Goal: Check status: Check status

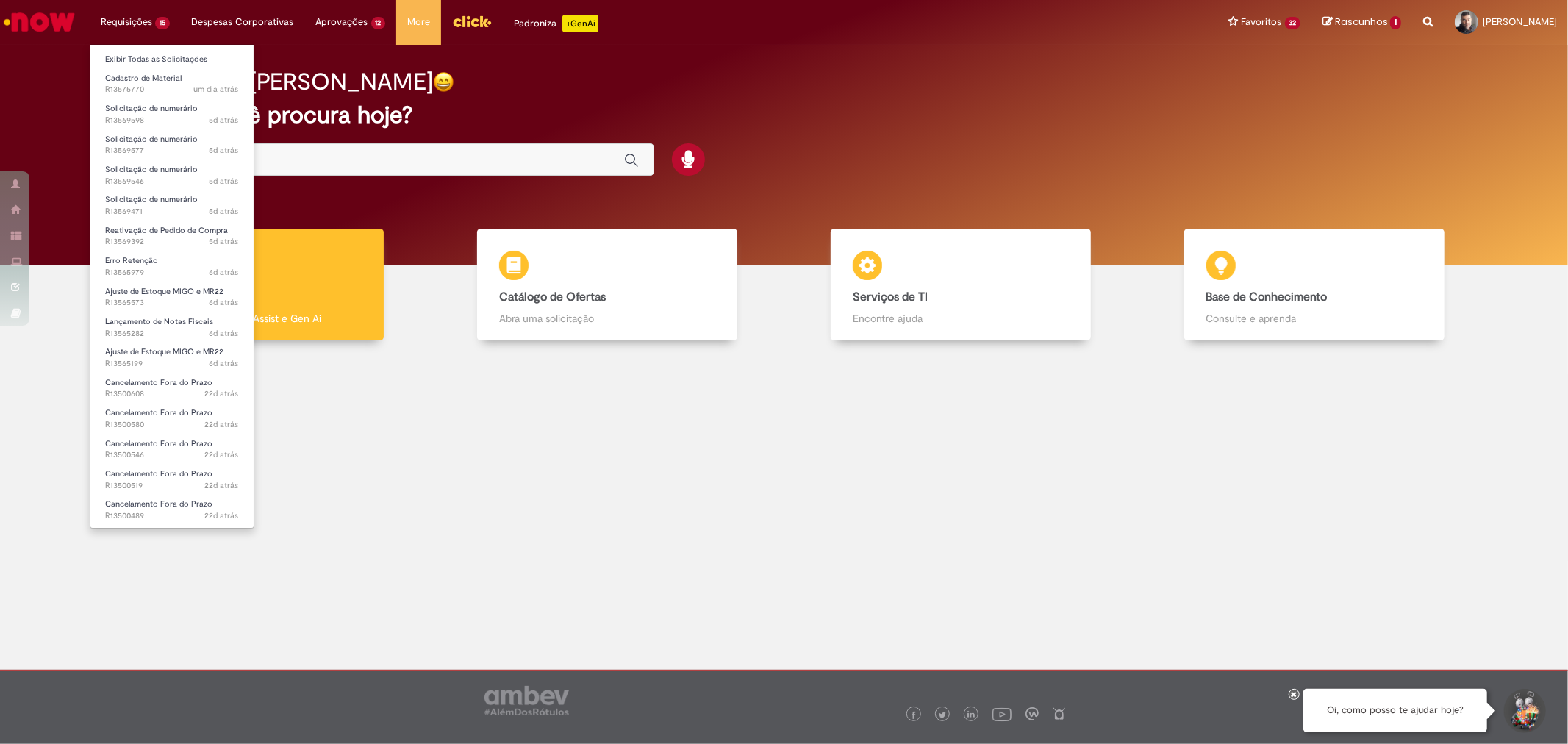
click at [121, 50] on li "Exibir Todas as Solicitações" at bounding box center [172, 58] width 163 height 19
click at [144, 52] on link "Exibir Todas as Solicitações" at bounding box center [172, 60] width 163 height 16
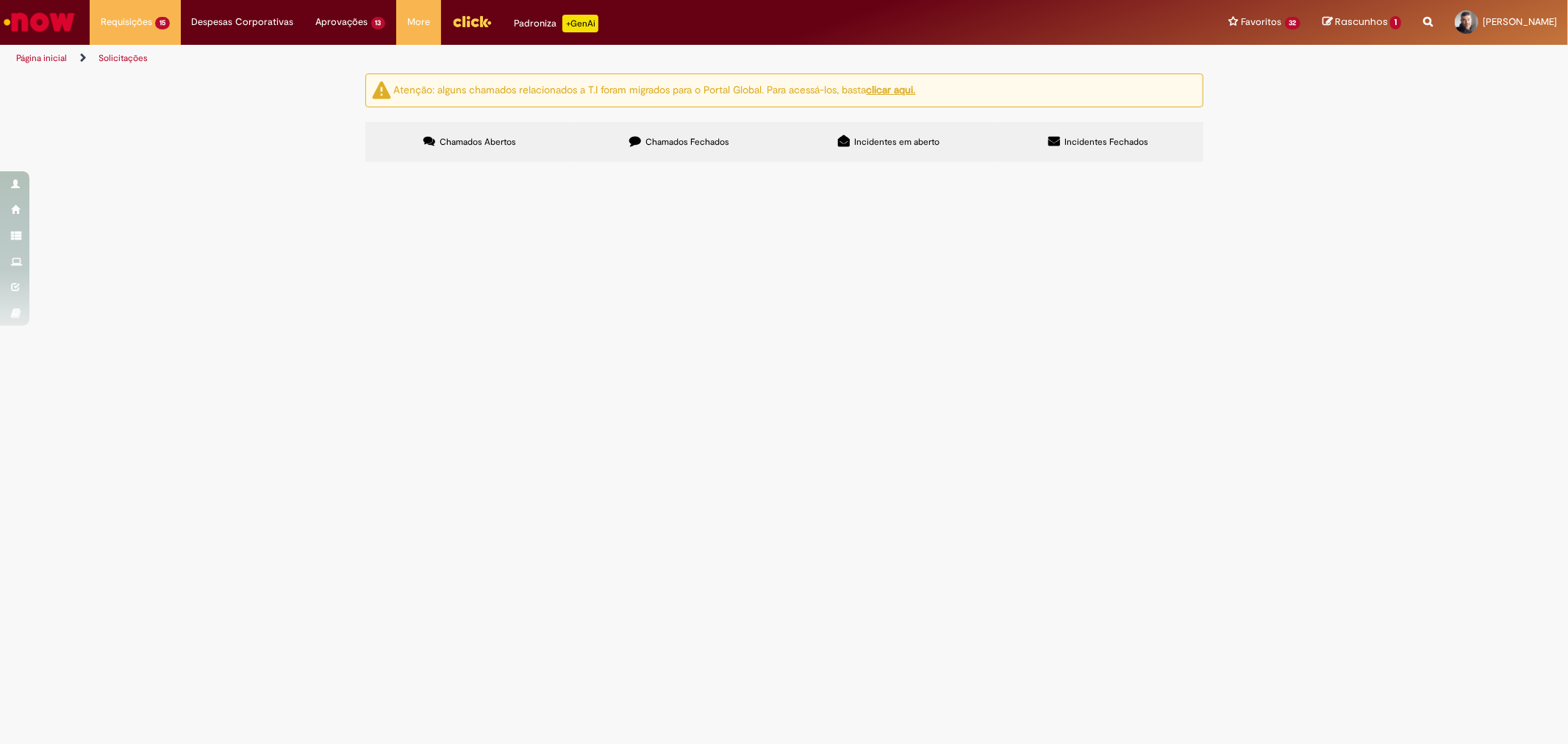
click at [0, 0] on span "Solicito habilitação dos tipos de avaliação PRODUCED E PRODUCTION para o materi…" at bounding box center [0, 0] width 0 height 0
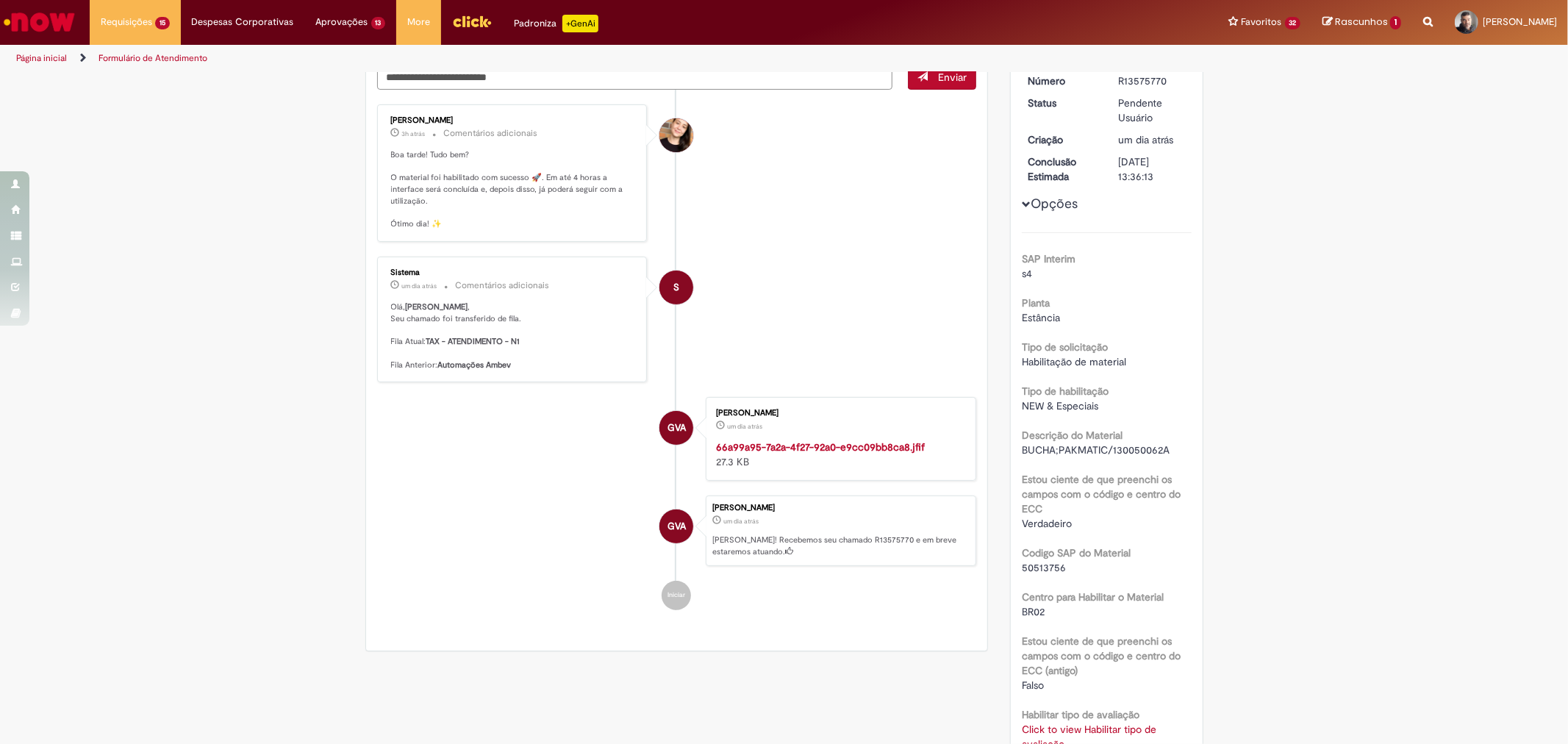
scroll to position [167, 0]
click at [1122, 452] on span "BUCHA;PAKMATIC/130050062A" at bounding box center [1095, 452] width 148 height 13
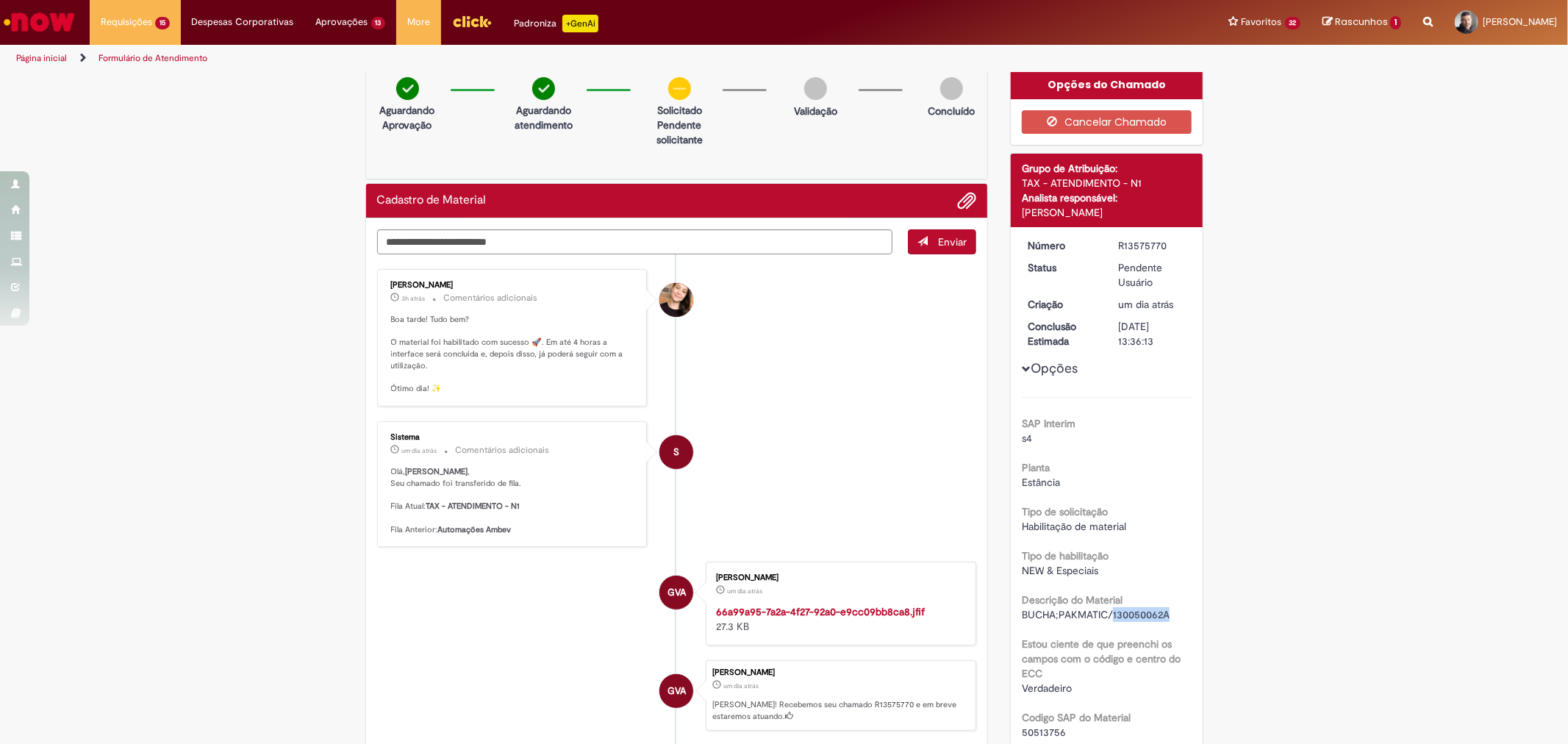
scroll to position [4, 0]
click at [1023, 376] on div "Opções SAP Interim s4 Planta Estância Tipo de solicitação Habilitação de materi…" at bounding box center [1106, 629] width 170 height 781
click at [1023, 373] on span "Opções para R13575770" at bounding box center [1026, 369] width 9 height 9
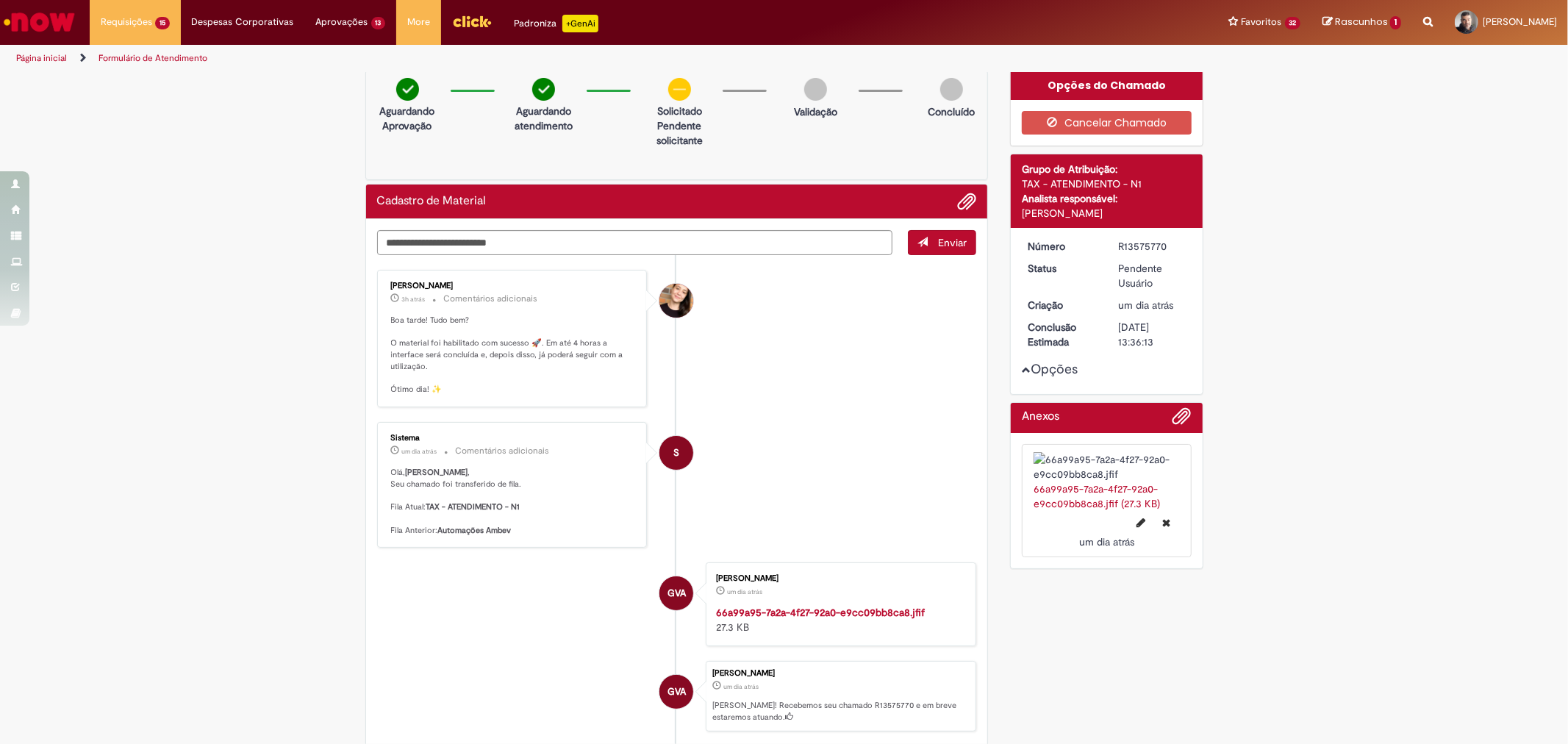
click at [1022, 372] on span "Opções para R13575770" at bounding box center [1026, 369] width 9 height 9
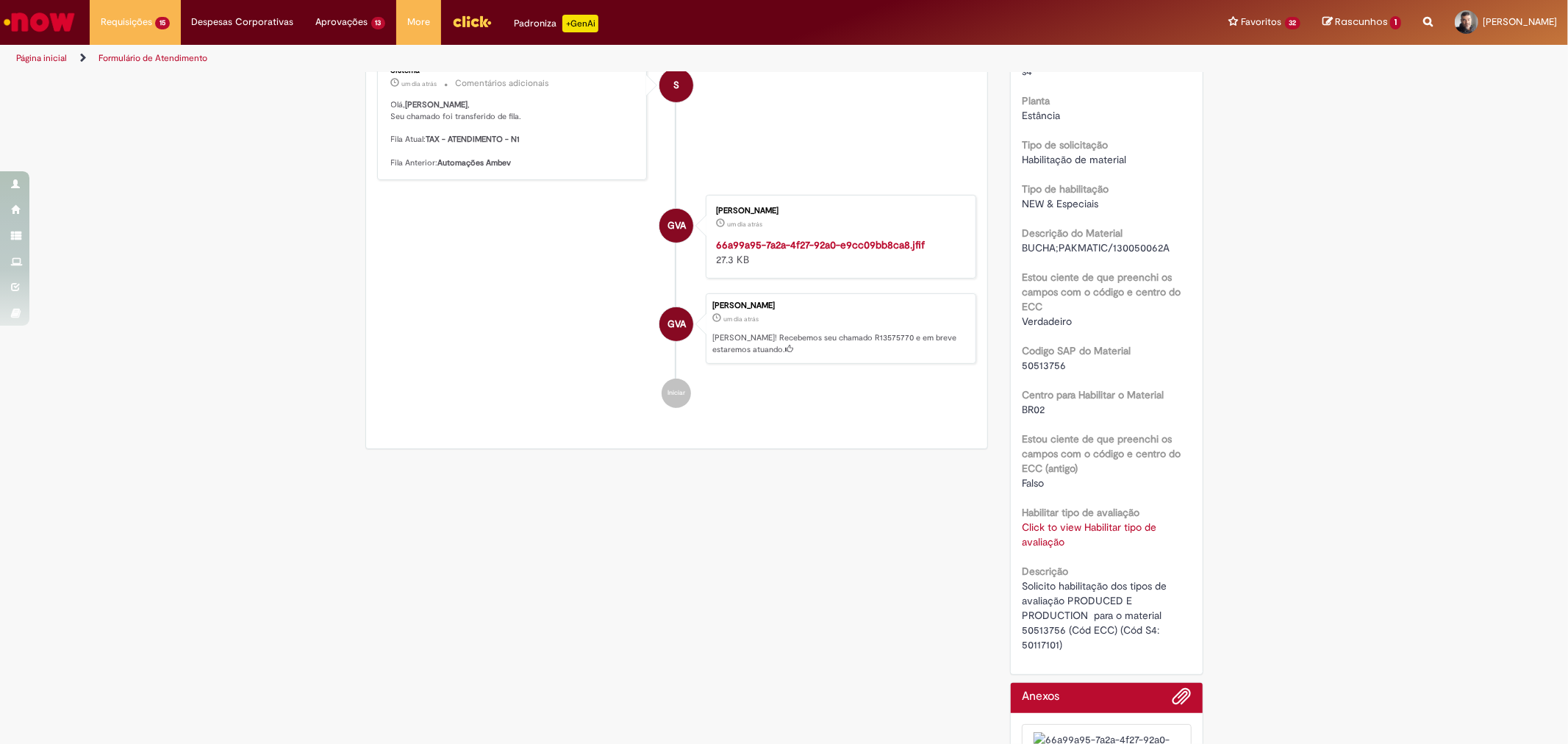
scroll to position [412, 0]
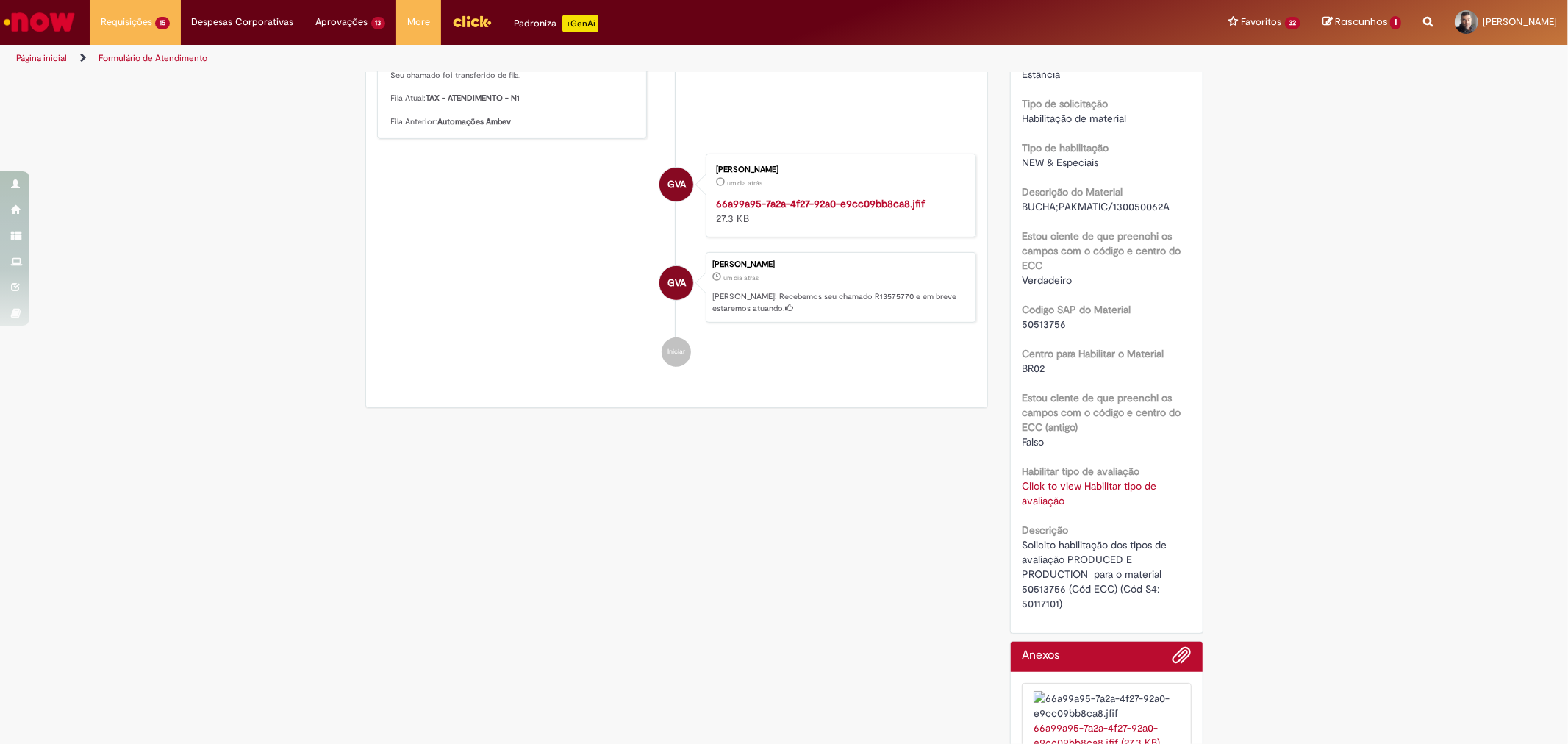
click at [1079, 488] on link "Click to view Habilitar tipo de avaliação" at bounding box center [1089, 493] width 135 height 28
click at [1174, 538] on div "Solicito habilitação dos tipos de avaliação PRODUCED E PRODUCTION para o materi…" at bounding box center [1106, 574] width 170 height 74
click at [1075, 575] on span "Solicito habilitação dos tipos de avaliação PRODUCED E PRODUCTION para o materi…" at bounding box center [1095, 574] width 148 height 72
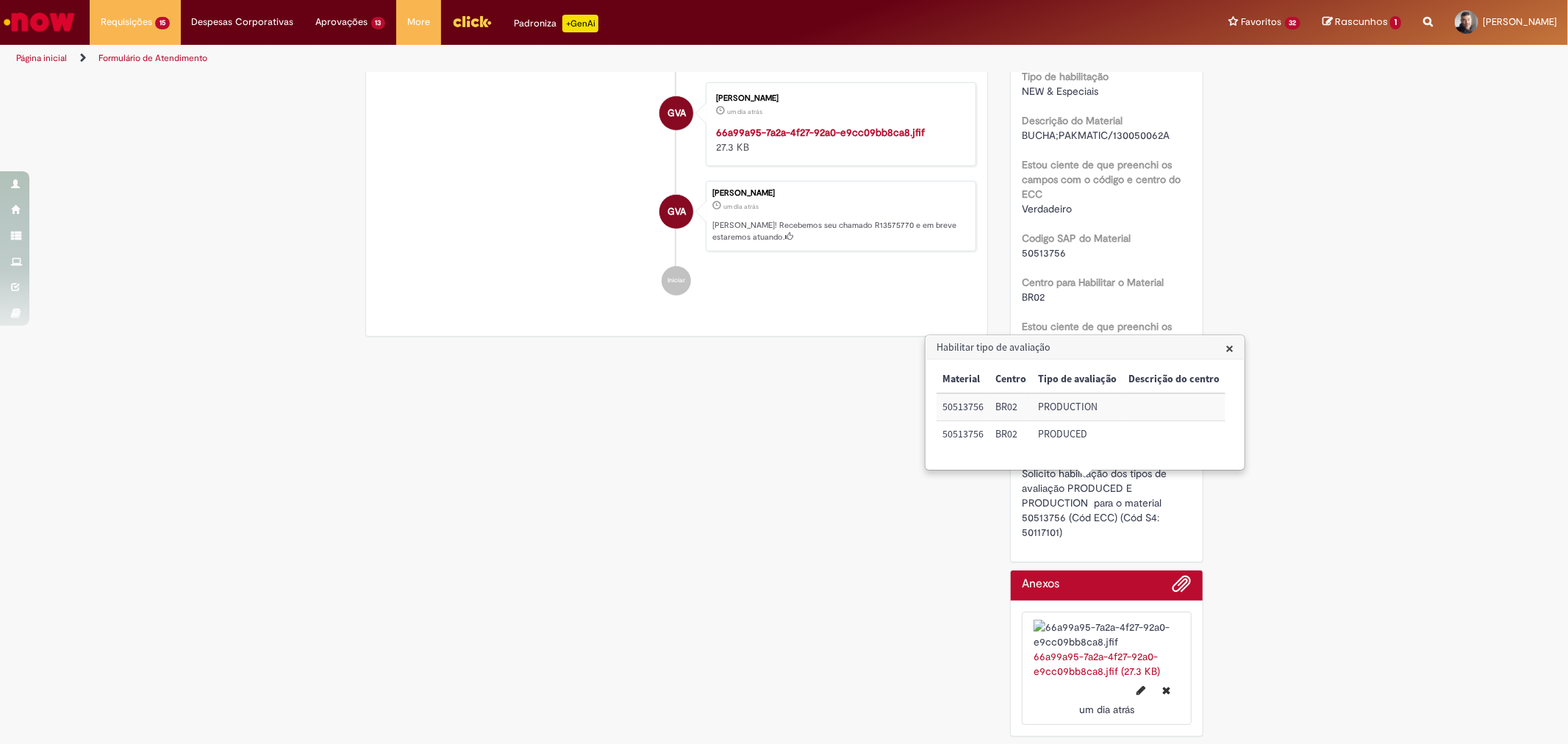
scroll to position [575, 0]
click at [1222, 350] on h3 "Habilitar tipo de avaliação" at bounding box center [1084, 347] width 317 height 24
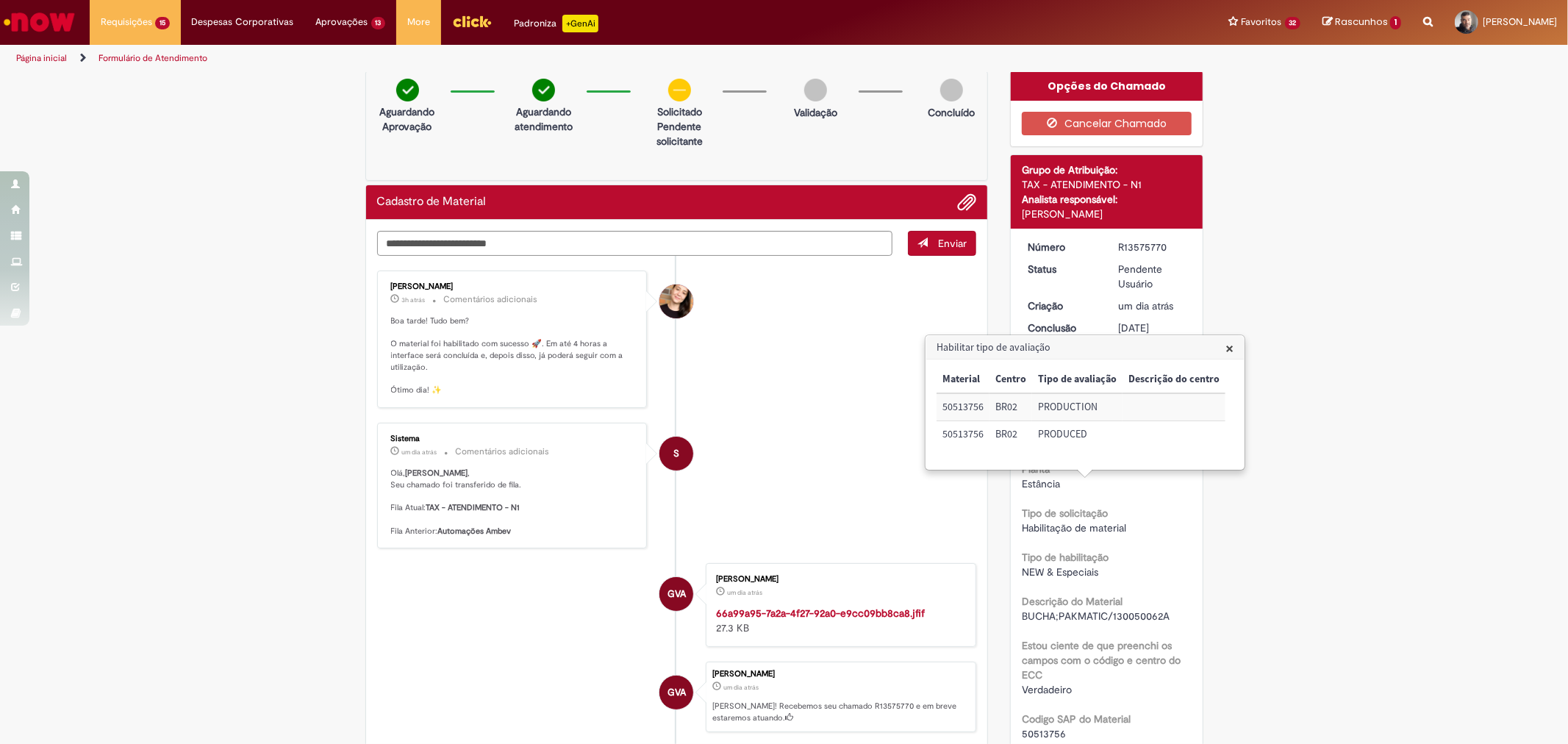
scroll to position [0, 0]
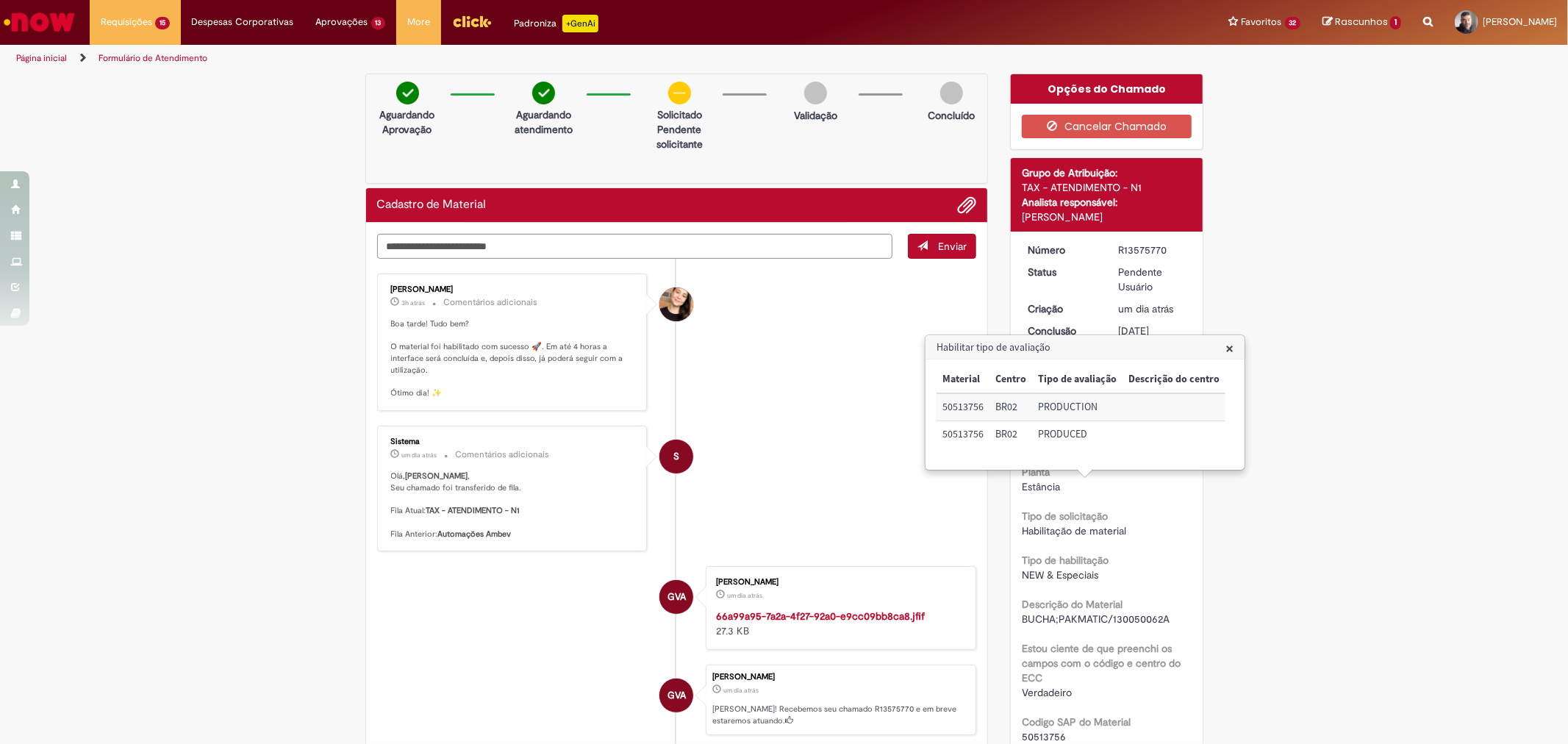
click at [1226, 352] on span "×" at bounding box center [1229, 347] width 8 height 20
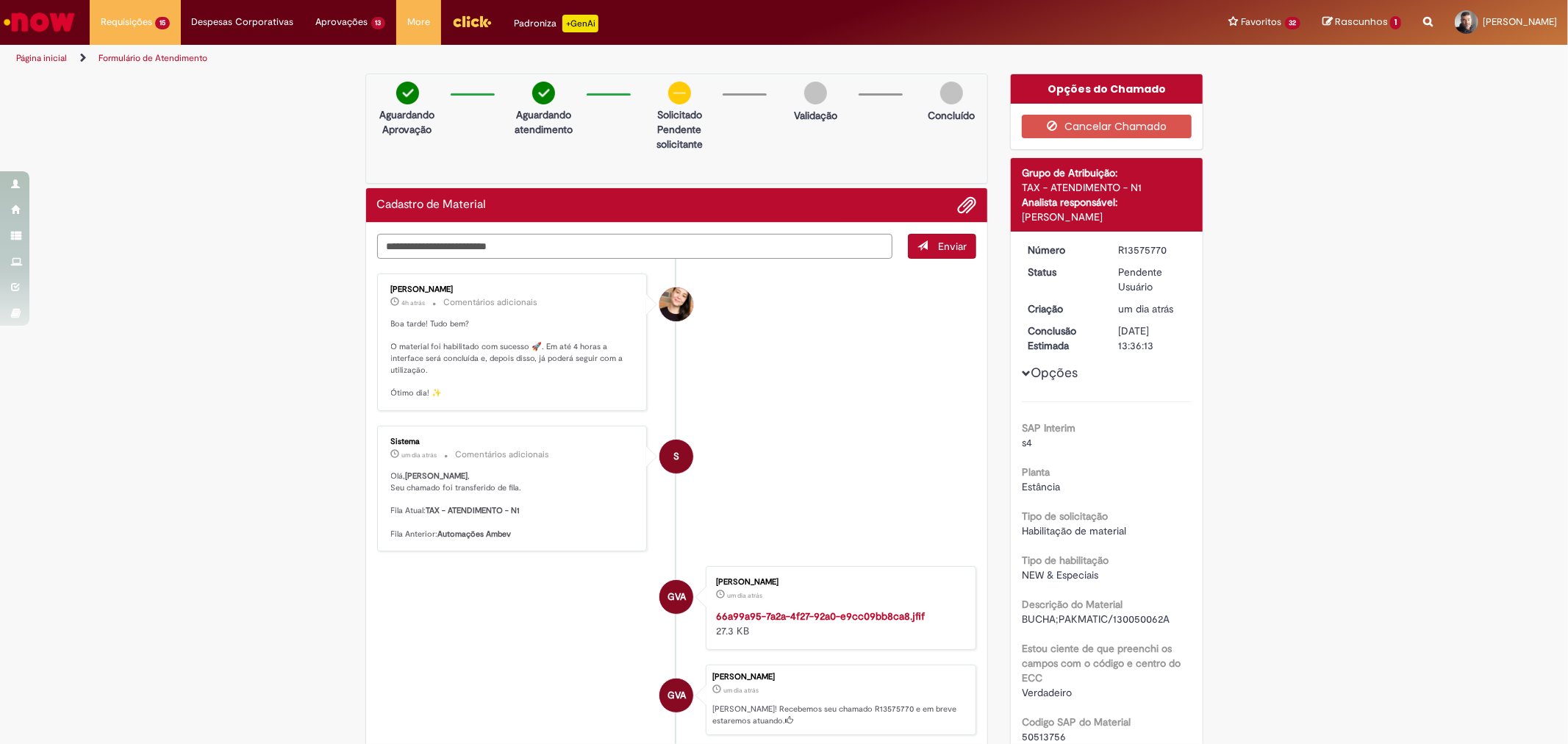
click at [657, 246] on textarea "Digite sua mensagem aqui..." at bounding box center [635, 247] width 516 height 25
type textarea "**********"
click at [951, 255] on button "Enviar" at bounding box center [942, 247] width 68 height 25
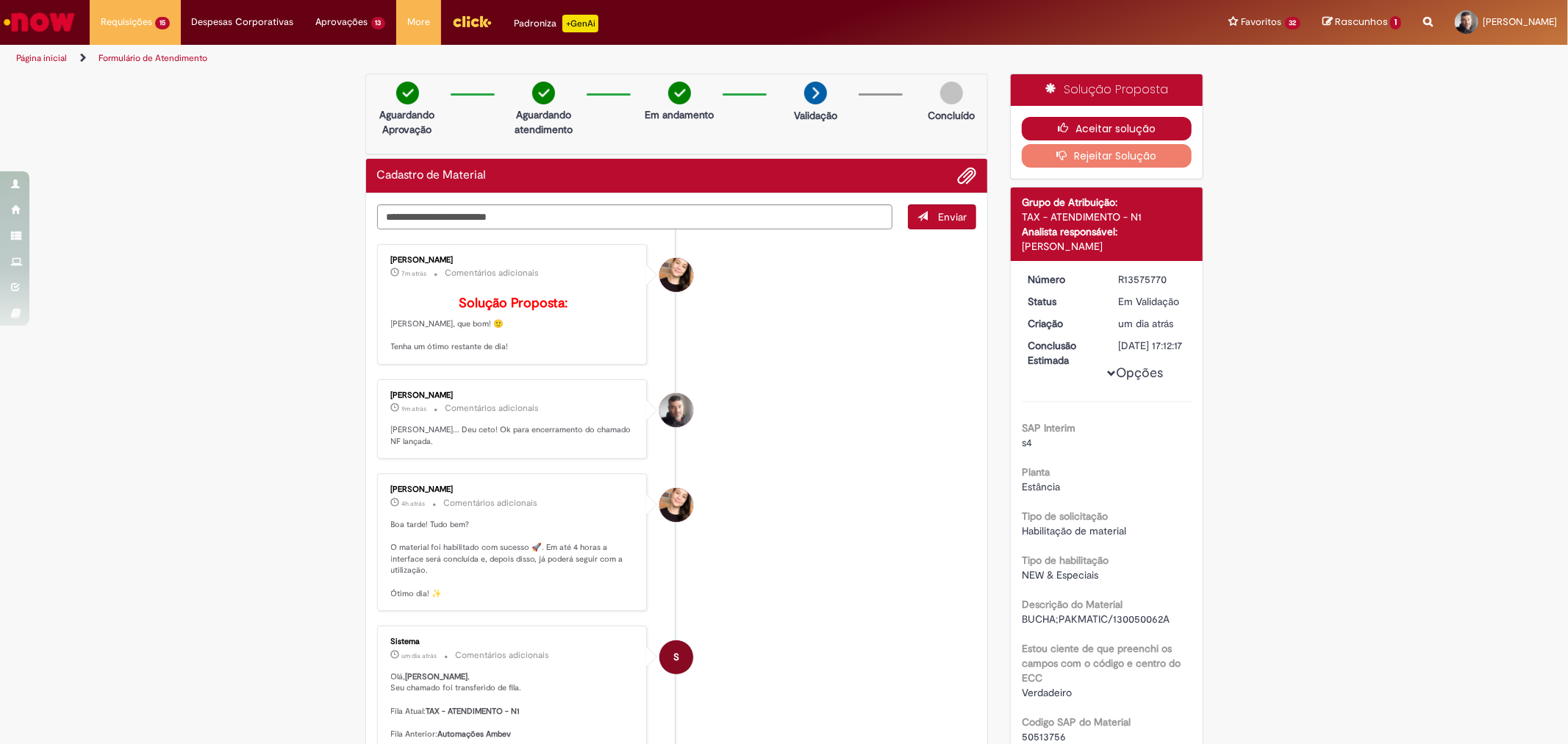
click at [1110, 120] on button "Aceitar solução" at bounding box center [1106, 129] width 170 height 24
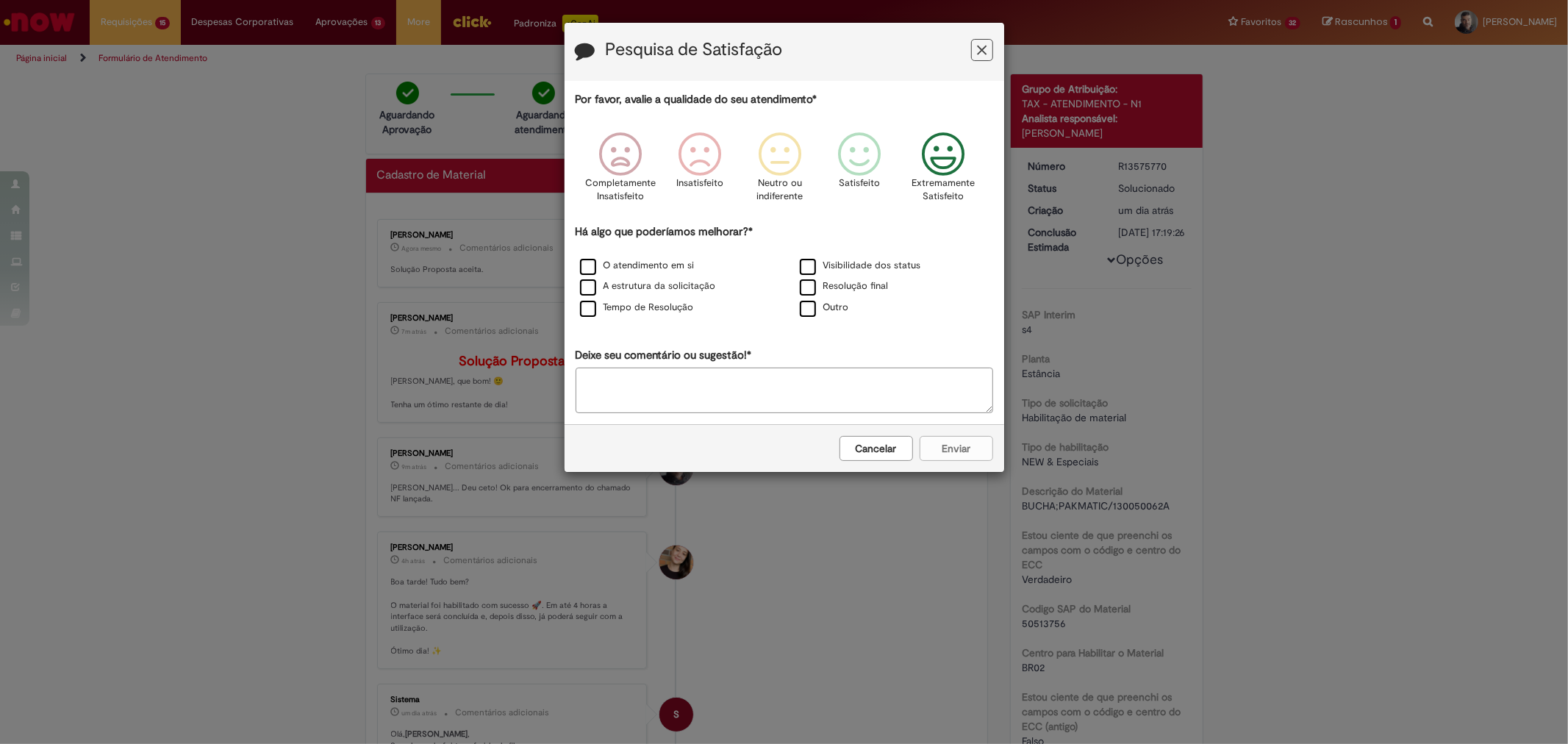
click at [932, 152] on icon "Feedback" at bounding box center [942, 155] width 55 height 44
click at [810, 312] on label "Outro" at bounding box center [824, 307] width 49 height 14
click at [799, 383] on textarea "Deixe seu comentário ou sugestão!*" at bounding box center [784, 390] width 417 height 46
type textarea "*"
click at [945, 446] on button "Enviar" at bounding box center [956, 448] width 74 height 25
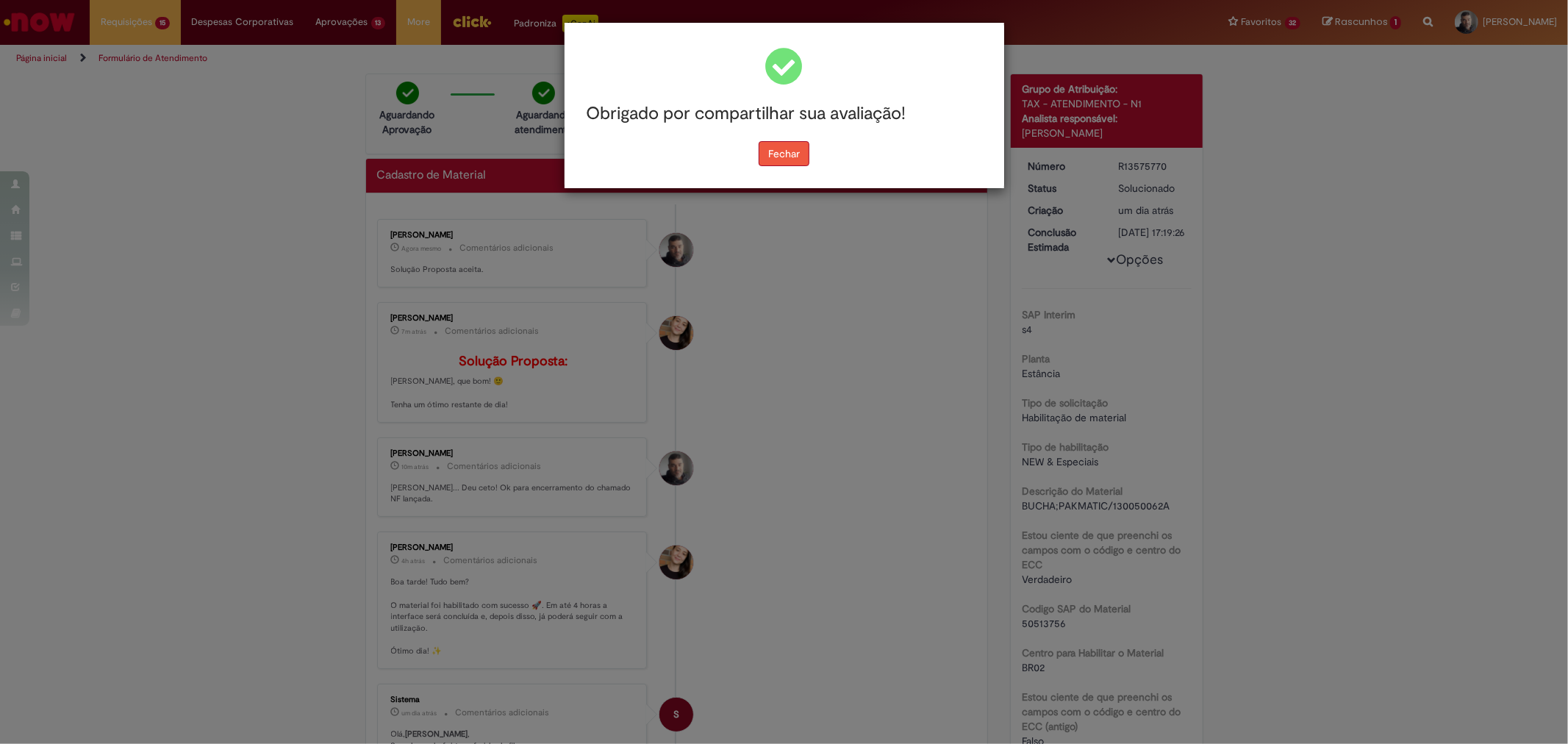
click at [808, 158] on button "Fechar" at bounding box center [784, 154] width 51 height 25
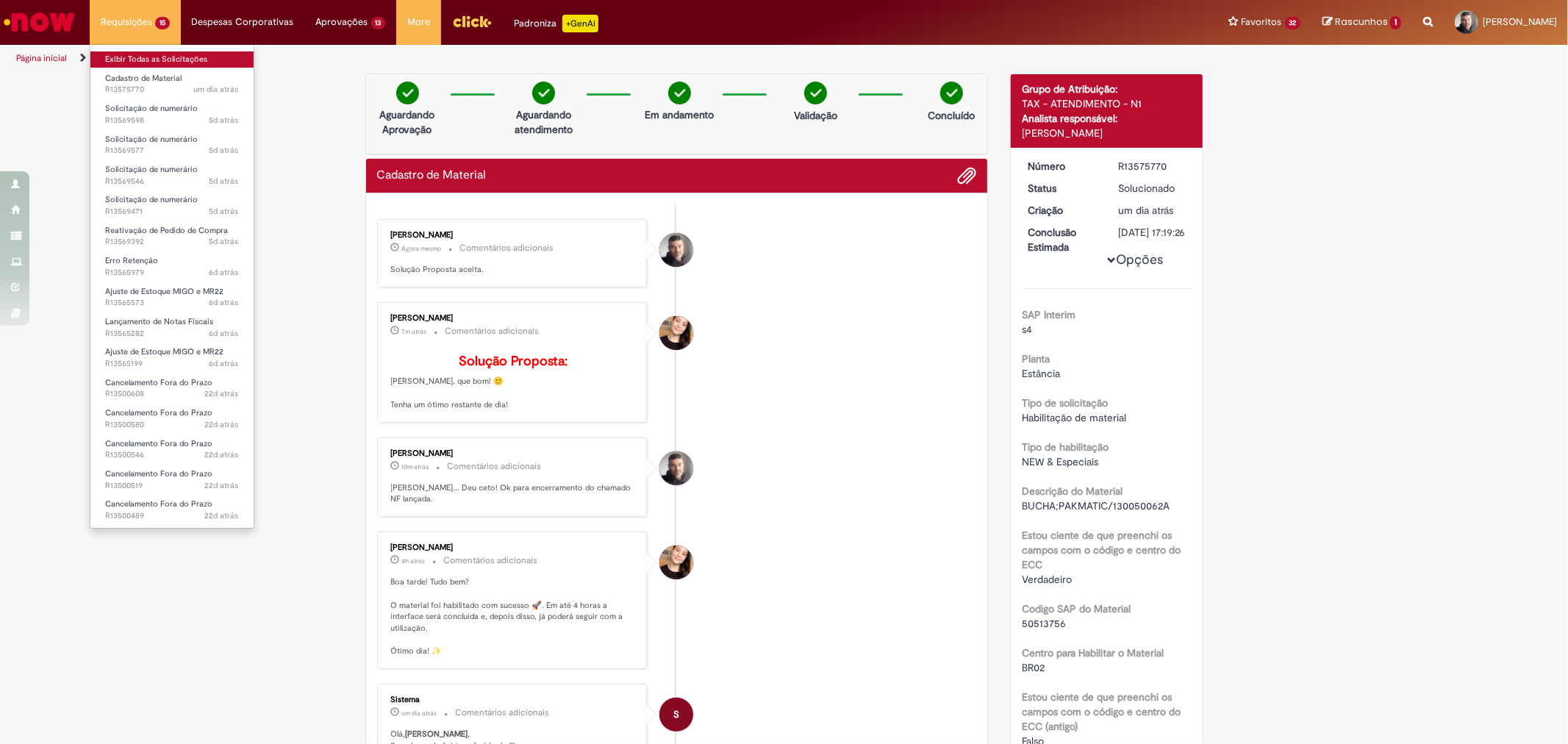
click at [136, 54] on link "Exibir Todas as Solicitações" at bounding box center [172, 60] width 163 height 16
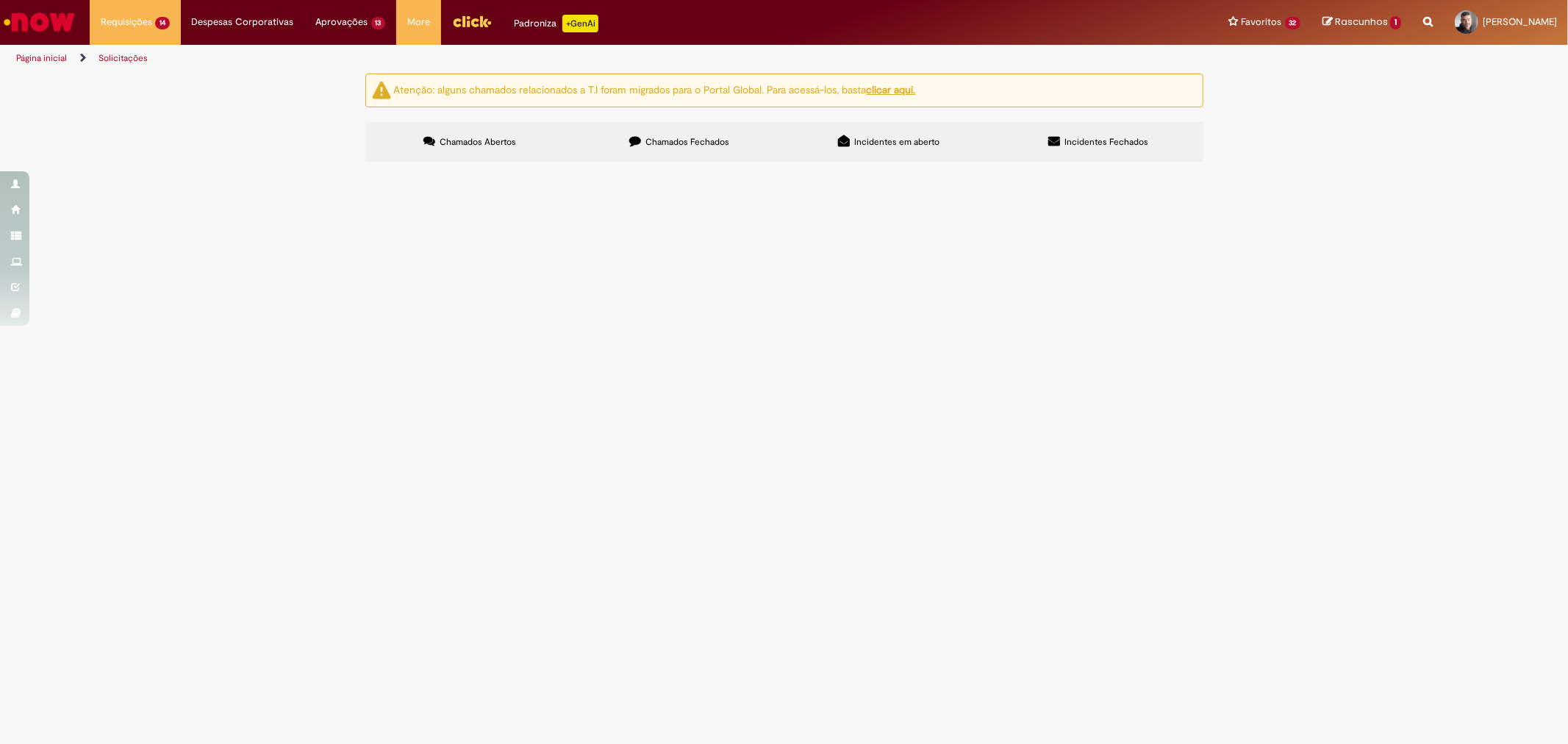
click at [0, 0] on span "Solicito ajuste de saldo da NF 227-612, a mesma foi lançada com a quantidade in…" at bounding box center [0, 0] width 0 height 0
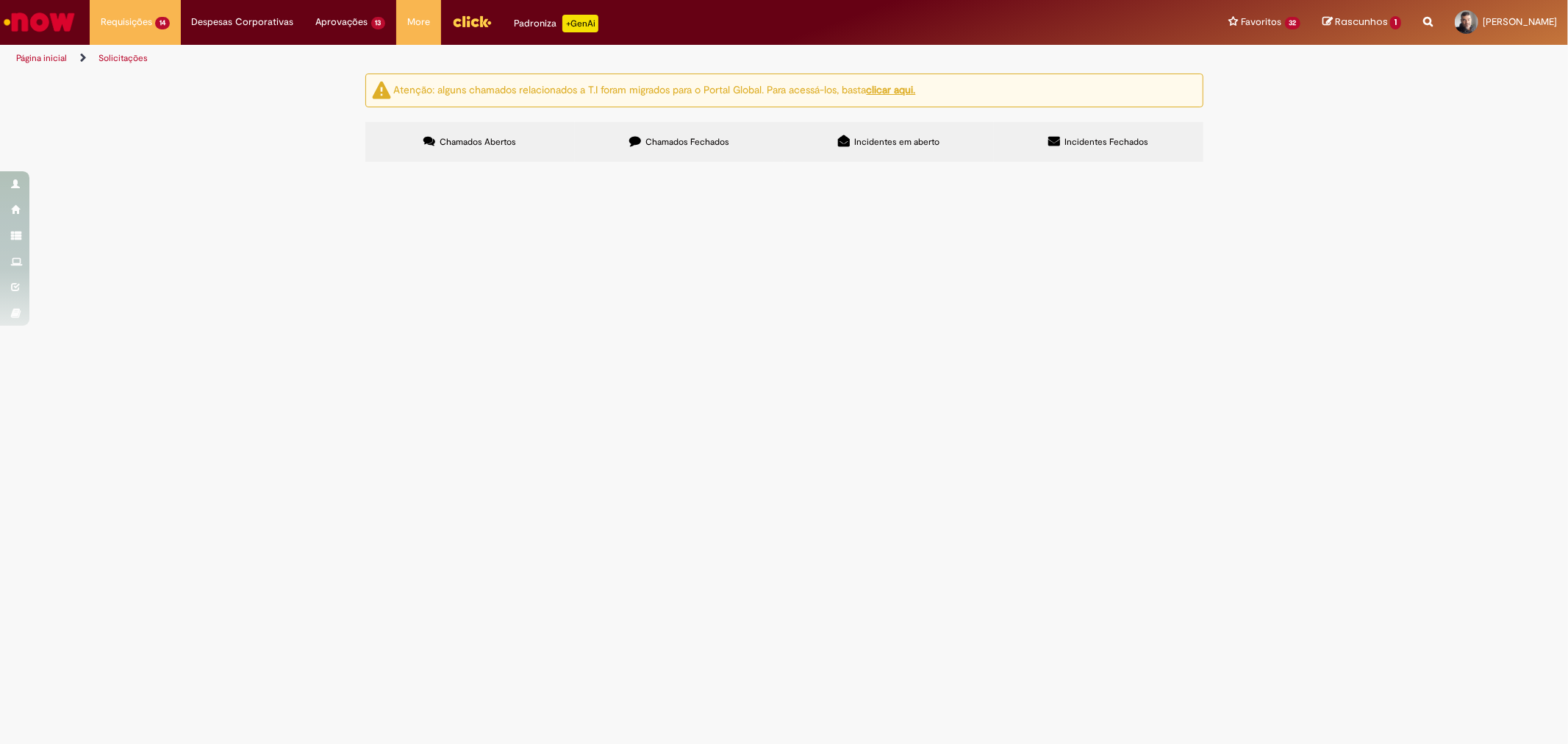
click at [0, 0] on span "Solicito ajuste de saldo da NF 227-612, a mesma foi lançada com a quantidade in…" at bounding box center [0, 0] width 0 height 0
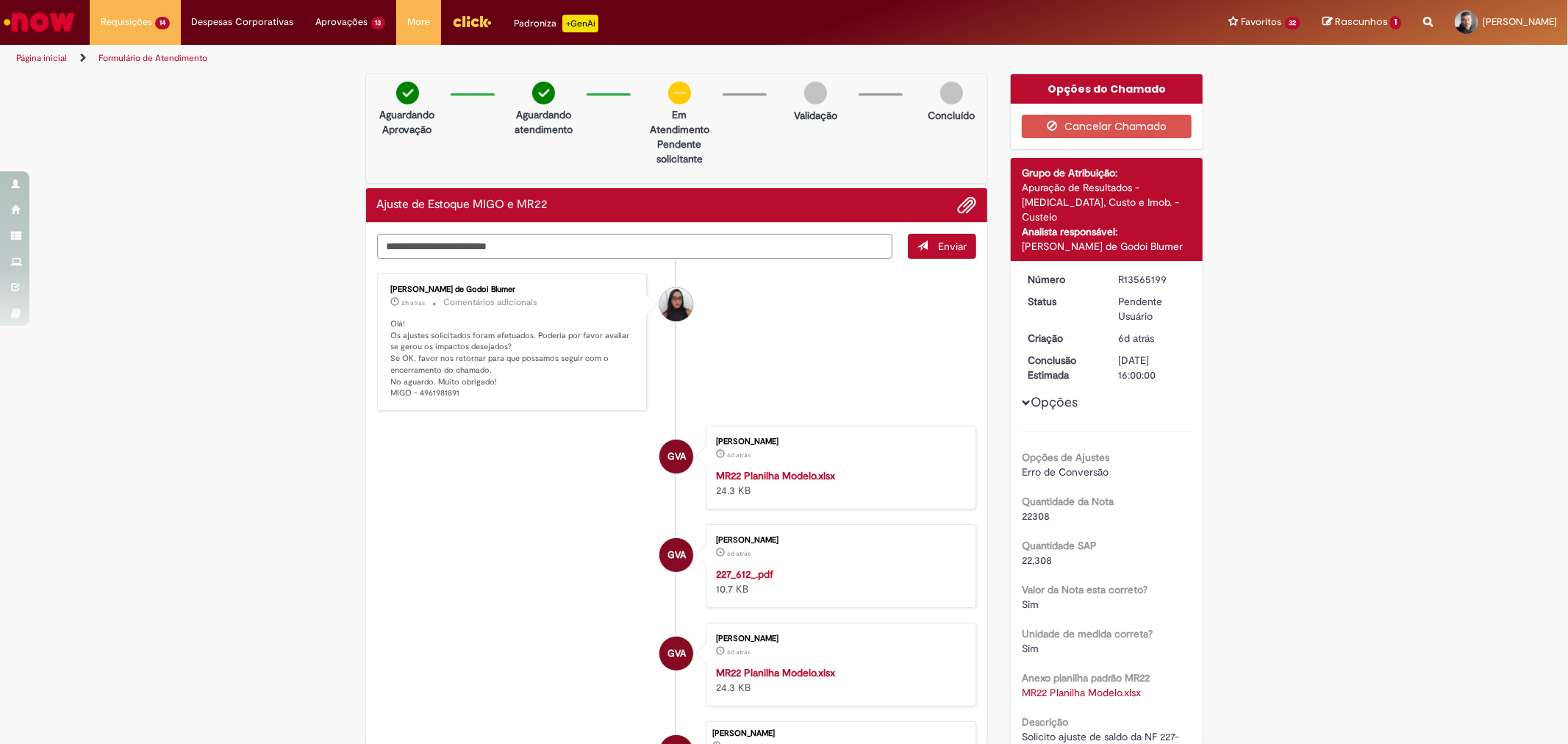
click at [442, 394] on p "Olá! Os ajustes solicitados foram efetuados. Poderia por favor avaliar se gerou…" at bounding box center [513, 358] width 245 height 81
drag, startPoint x: 442, startPoint y: 394, endPoint x: 525, endPoint y: 458, distance: 104.8
click at [442, 394] on p "Olá! Os ajustes solicitados foram efetuados. Poderia por favor avaliar se gerou…" at bounding box center [513, 358] width 245 height 81
copy p "4961981891"
click at [526, 243] on textarea "Digite sua mensagem aqui..." at bounding box center [635, 247] width 516 height 25
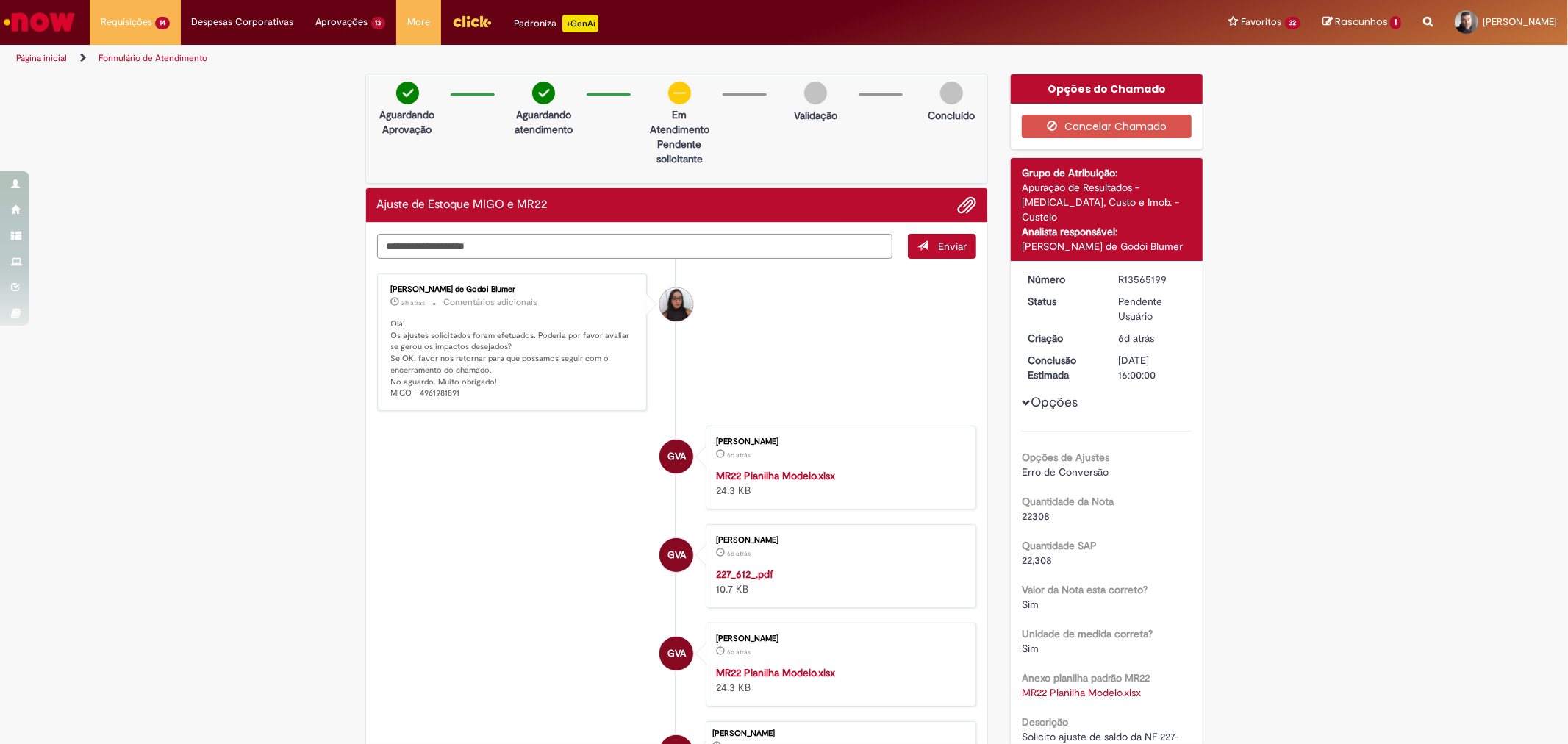
type textarea "**********"
click at [532, 246] on textarea "**********" at bounding box center [635, 247] width 516 height 25
click at [475, 246] on textarea "**********" at bounding box center [635, 247] width 516 height 25
click at [605, 246] on textarea "**********" at bounding box center [635, 247] width 516 height 25
click at [645, 240] on textarea "**********" at bounding box center [635, 247] width 516 height 25
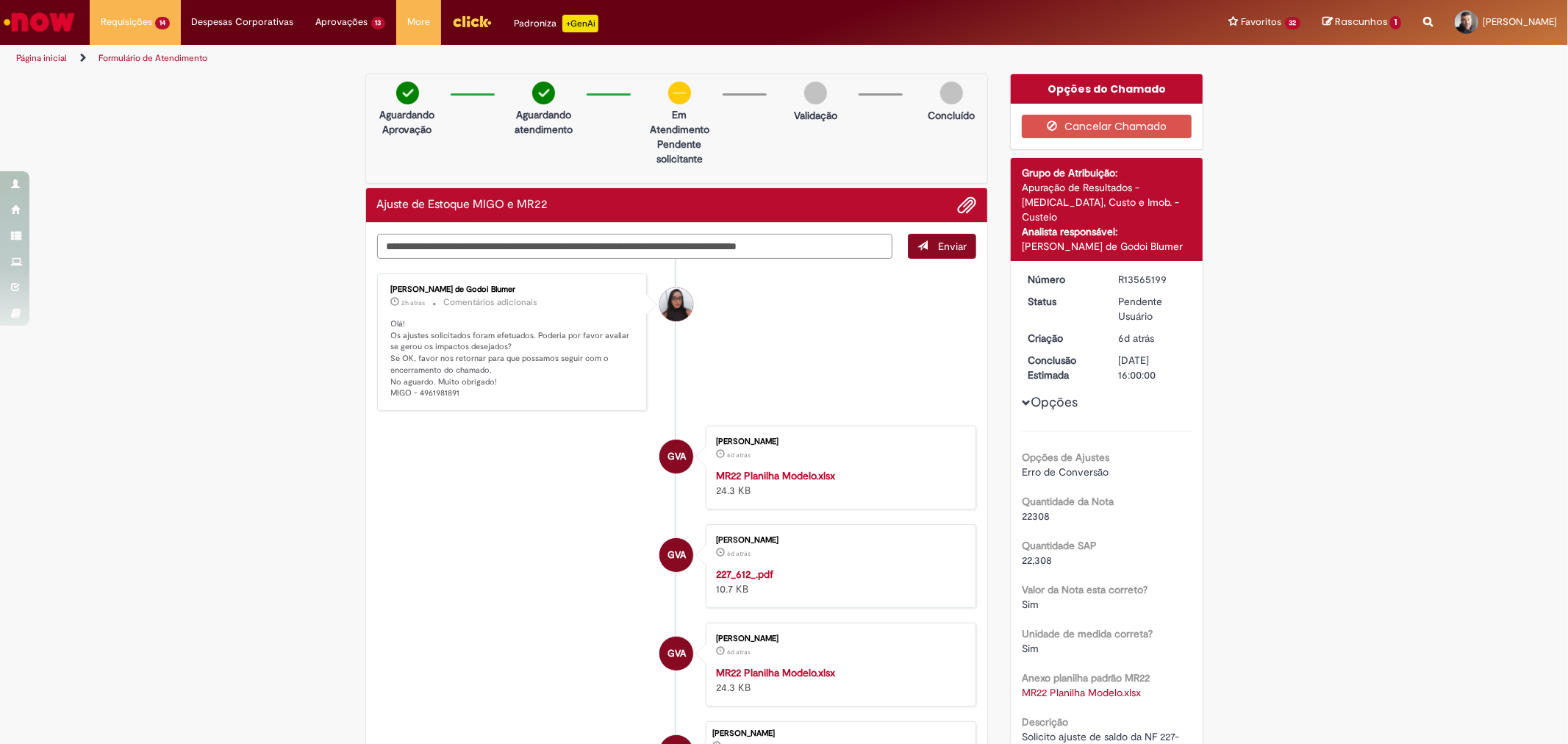
type textarea "**********"
click at [923, 245] on button "Enviar" at bounding box center [942, 247] width 68 height 25
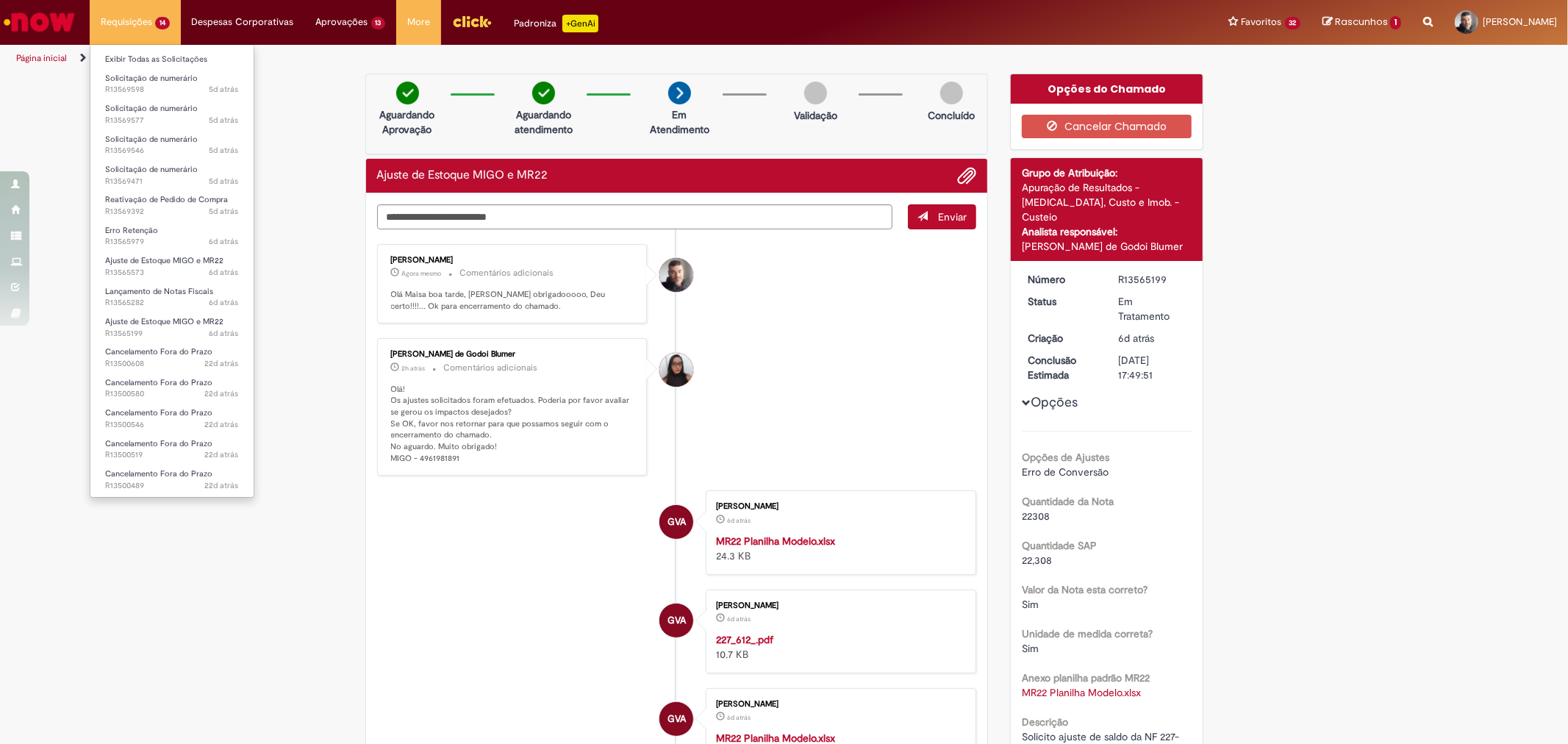
click at [130, 49] on li "Exibir Todas as Solicitações" at bounding box center [172, 58] width 163 height 19
click at [129, 57] on link "Exibir Todas as Solicitações" at bounding box center [172, 60] width 163 height 16
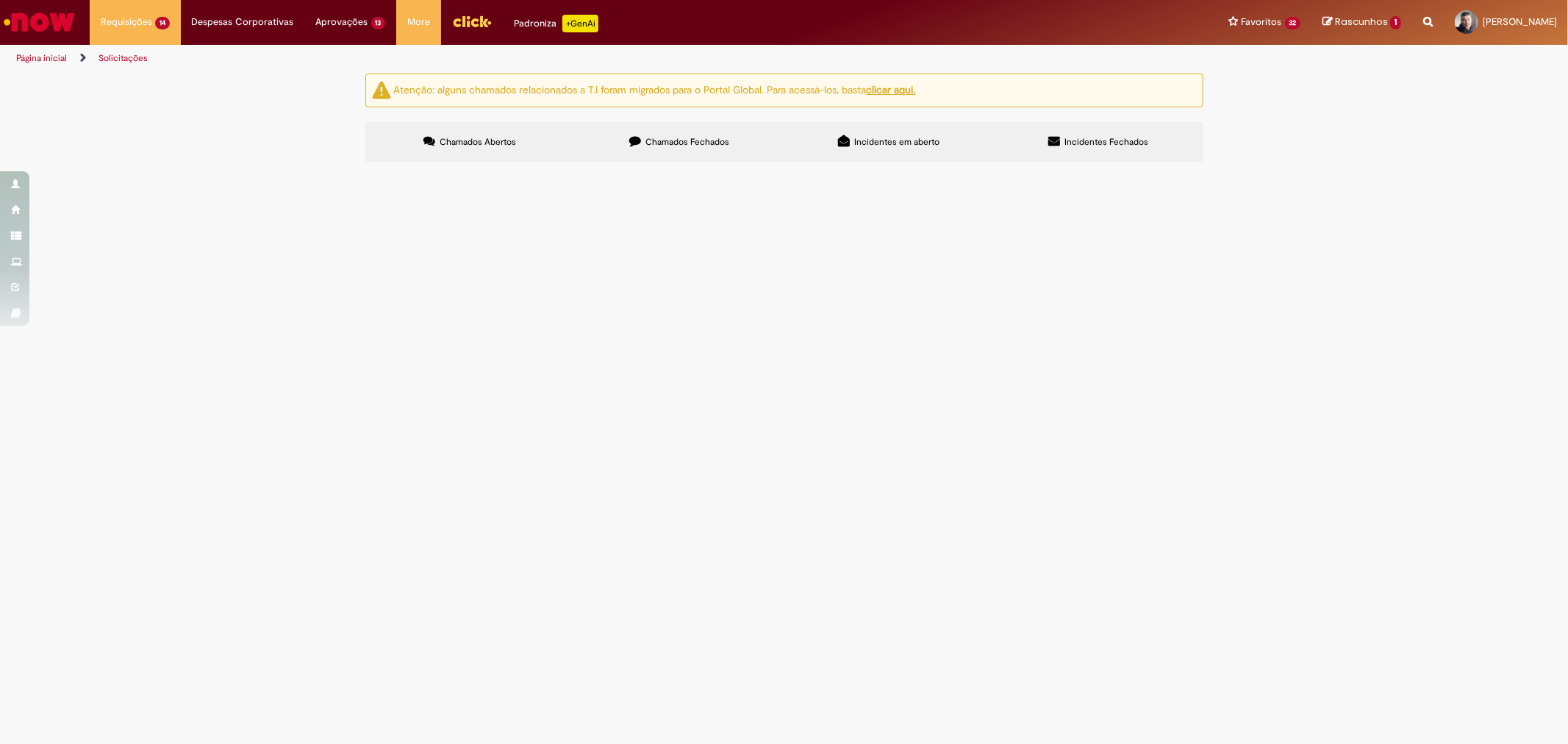
click at [0, 0] on span "Solicito reativação do pedido de compra 4501457381 para lançamento da NFS 214 d…" at bounding box center [0, 0] width 0 height 0
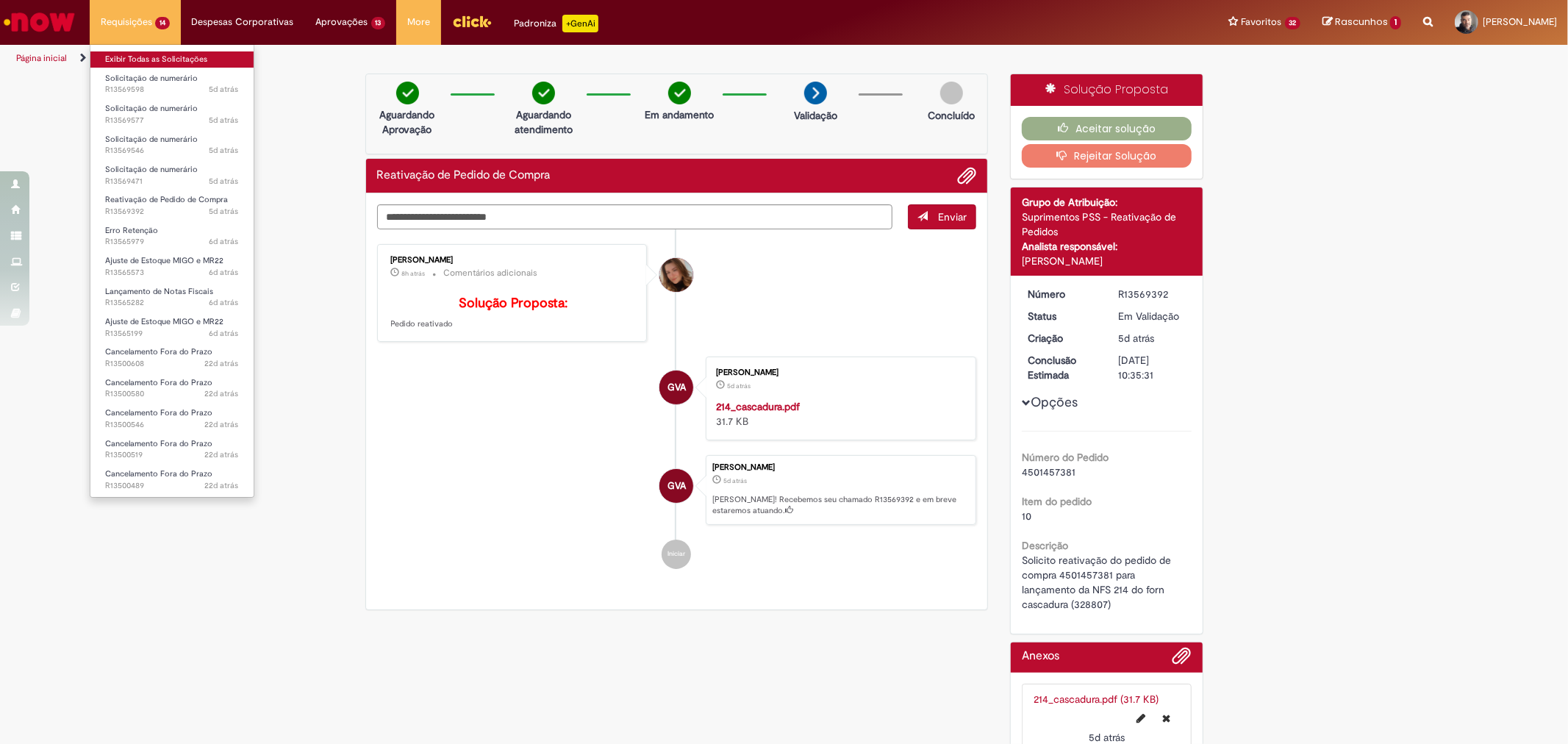
click at [136, 59] on link "Exibir Todas as Solicitações" at bounding box center [172, 60] width 163 height 16
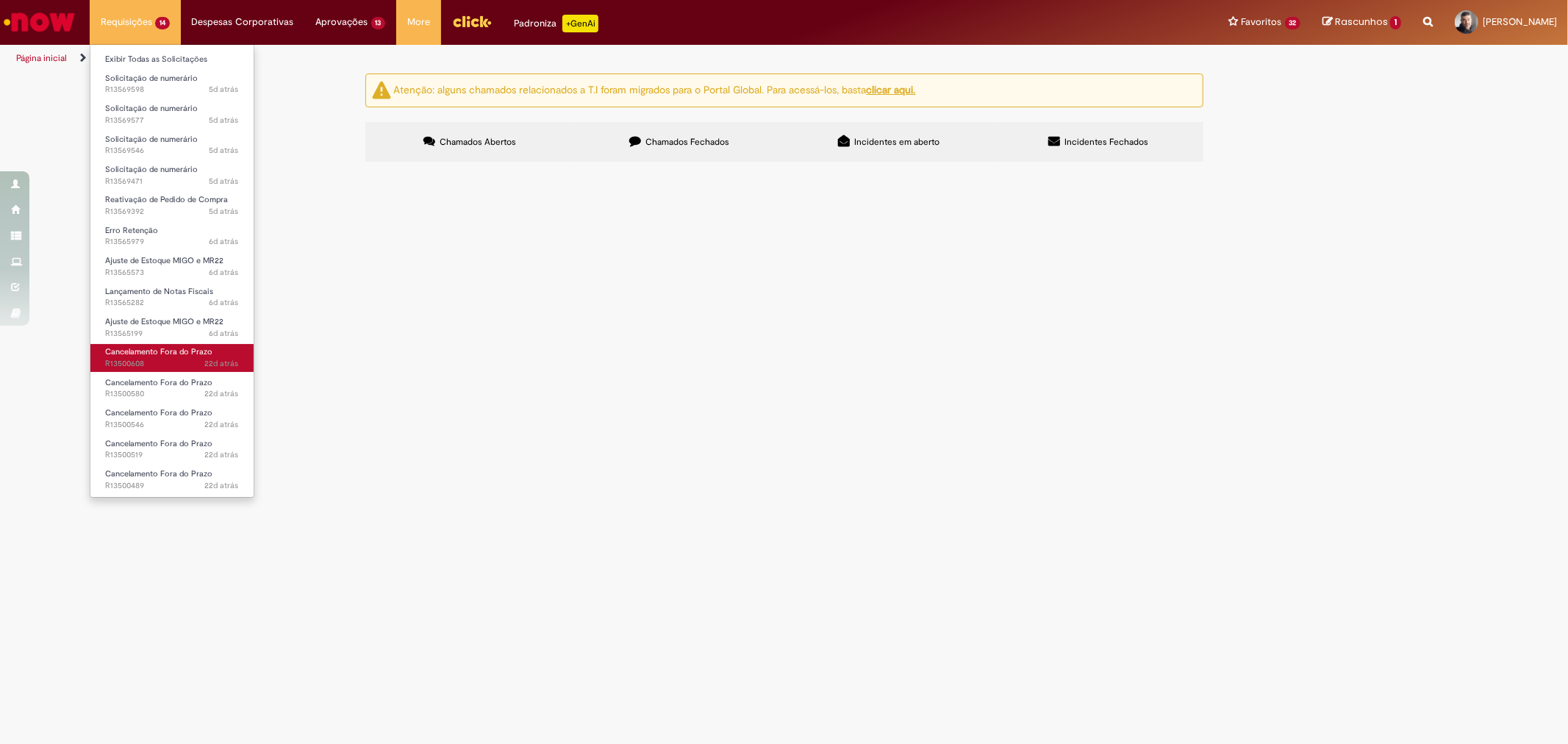
click at [173, 352] on span "Cancelamento Fora do Prazo" at bounding box center [159, 351] width 107 height 11
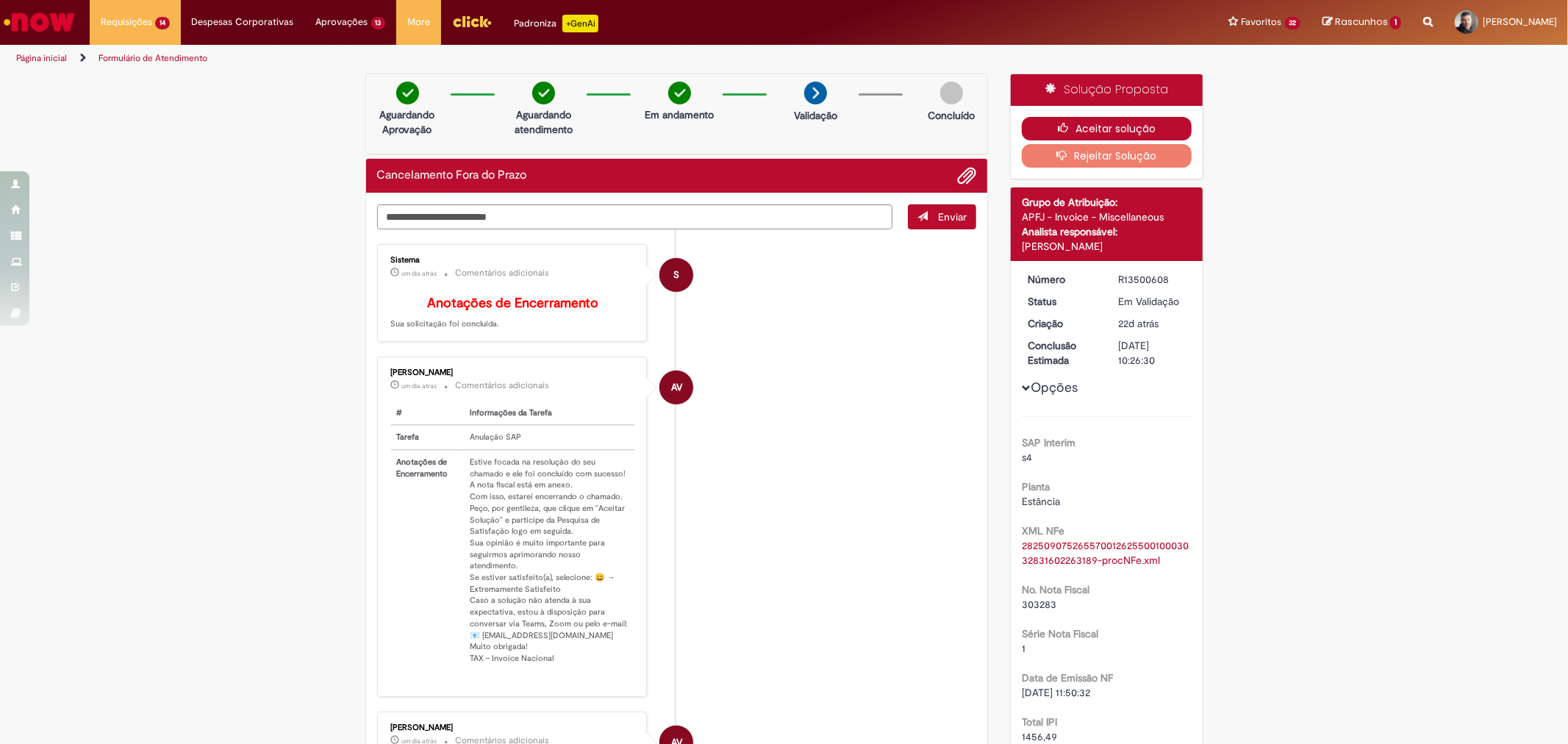
click at [1116, 128] on button "Aceitar solução" at bounding box center [1106, 129] width 170 height 24
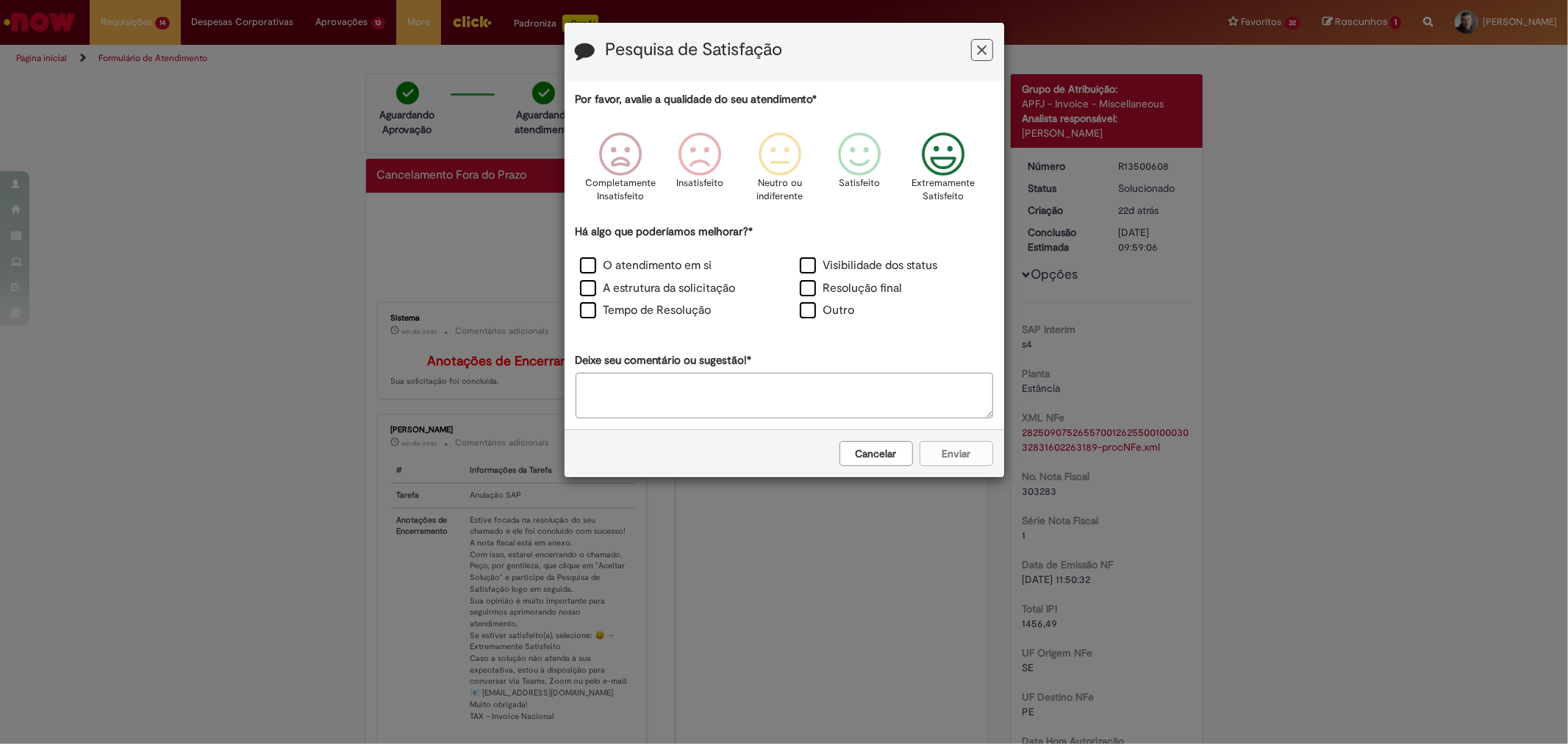
click at [934, 172] on icon "Feedback" at bounding box center [942, 155] width 55 height 44
click at [824, 308] on label "Outro" at bounding box center [827, 310] width 55 height 17
click at [788, 380] on textarea "Deixe seu comentário ou sugestão!*" at bounding box center [784, 395] width 417 height 46
type textarea "*"
click at [950, 458] on button "Enviar" at bounding box center [956, 453] width 74 height 25
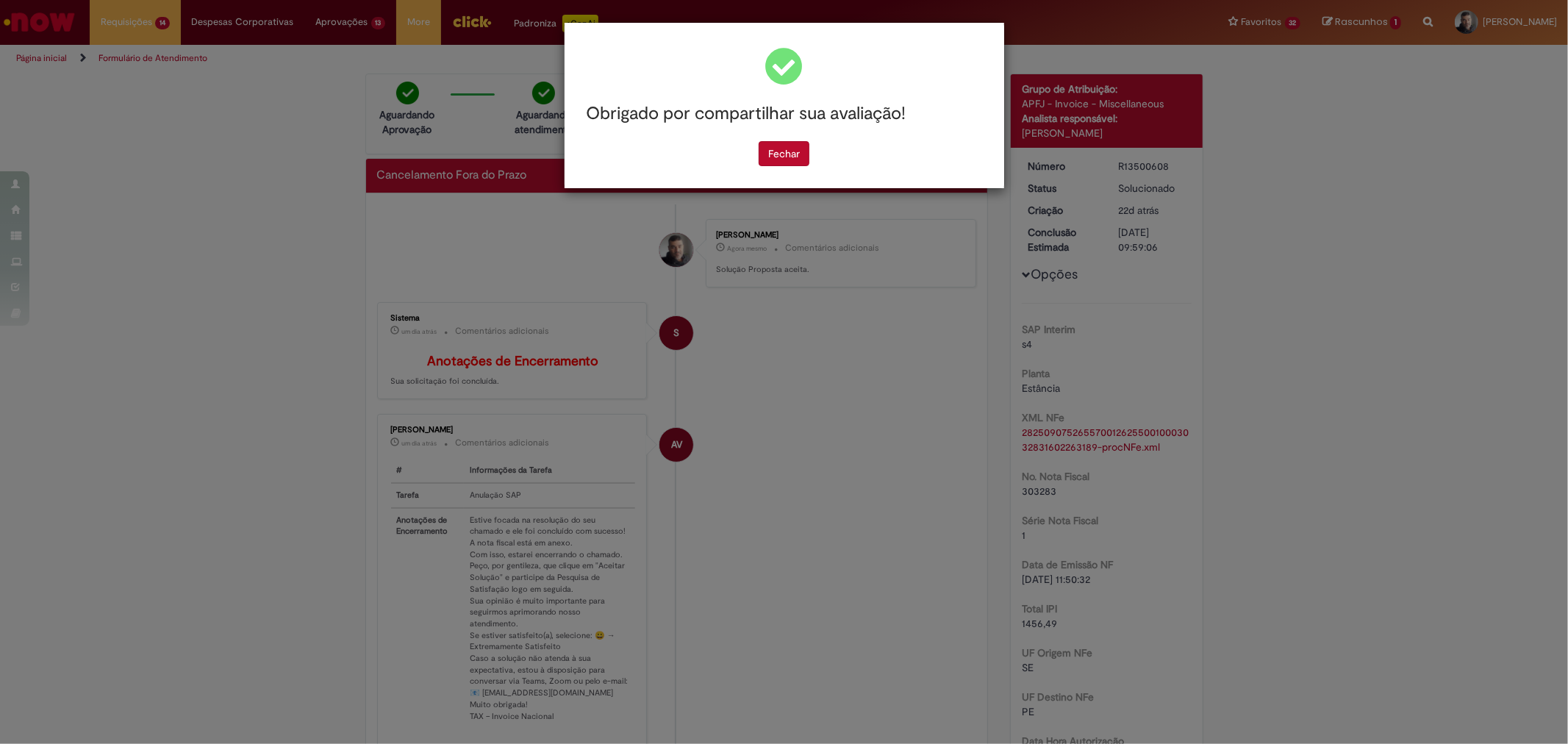
click at [805, 157] on button "Fechar" at bounding box center [784, 154] width 51 height 25
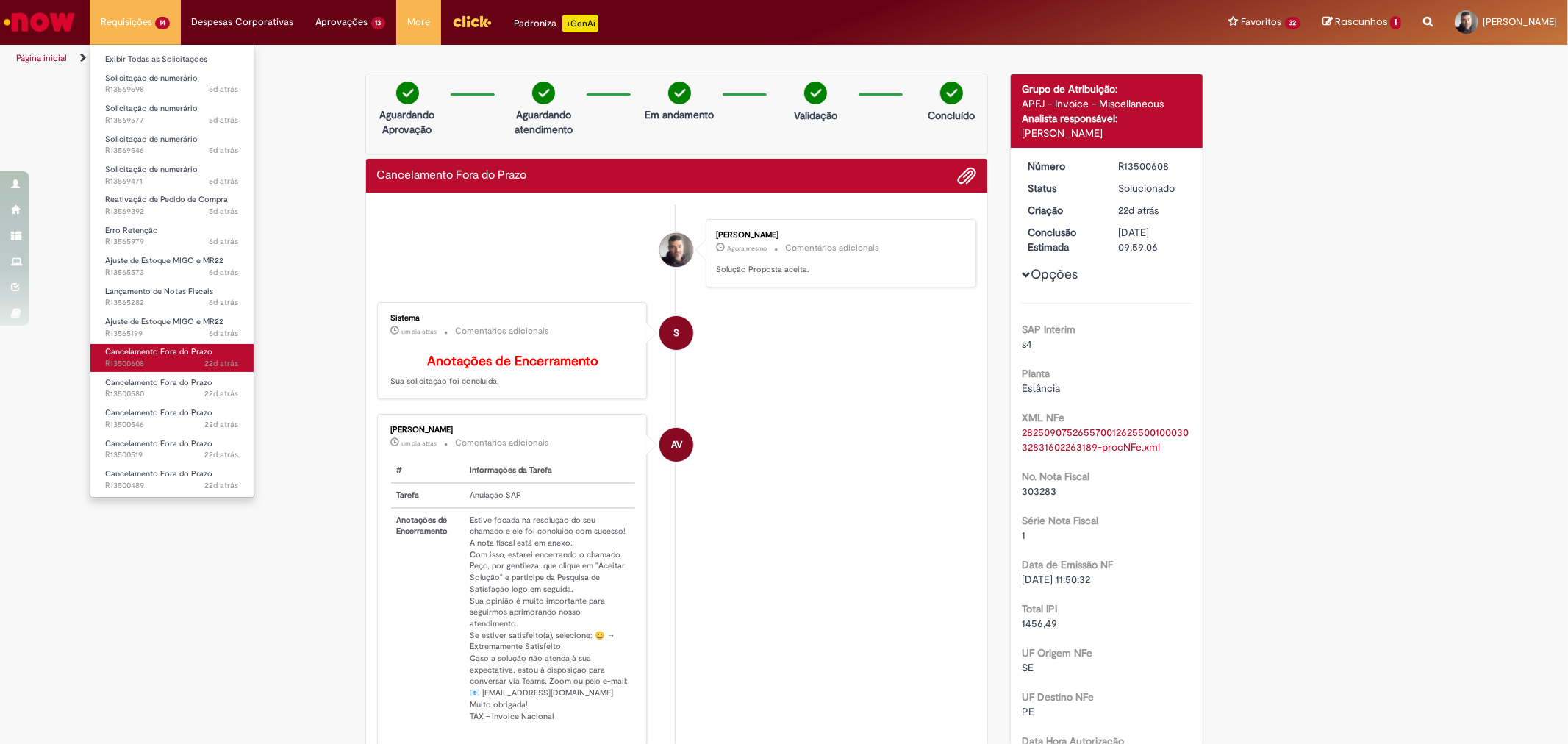
click at [167, 348] on span "Cancelamento Fora do Prazo" at bounding box center [159, 351] width 107 height 11
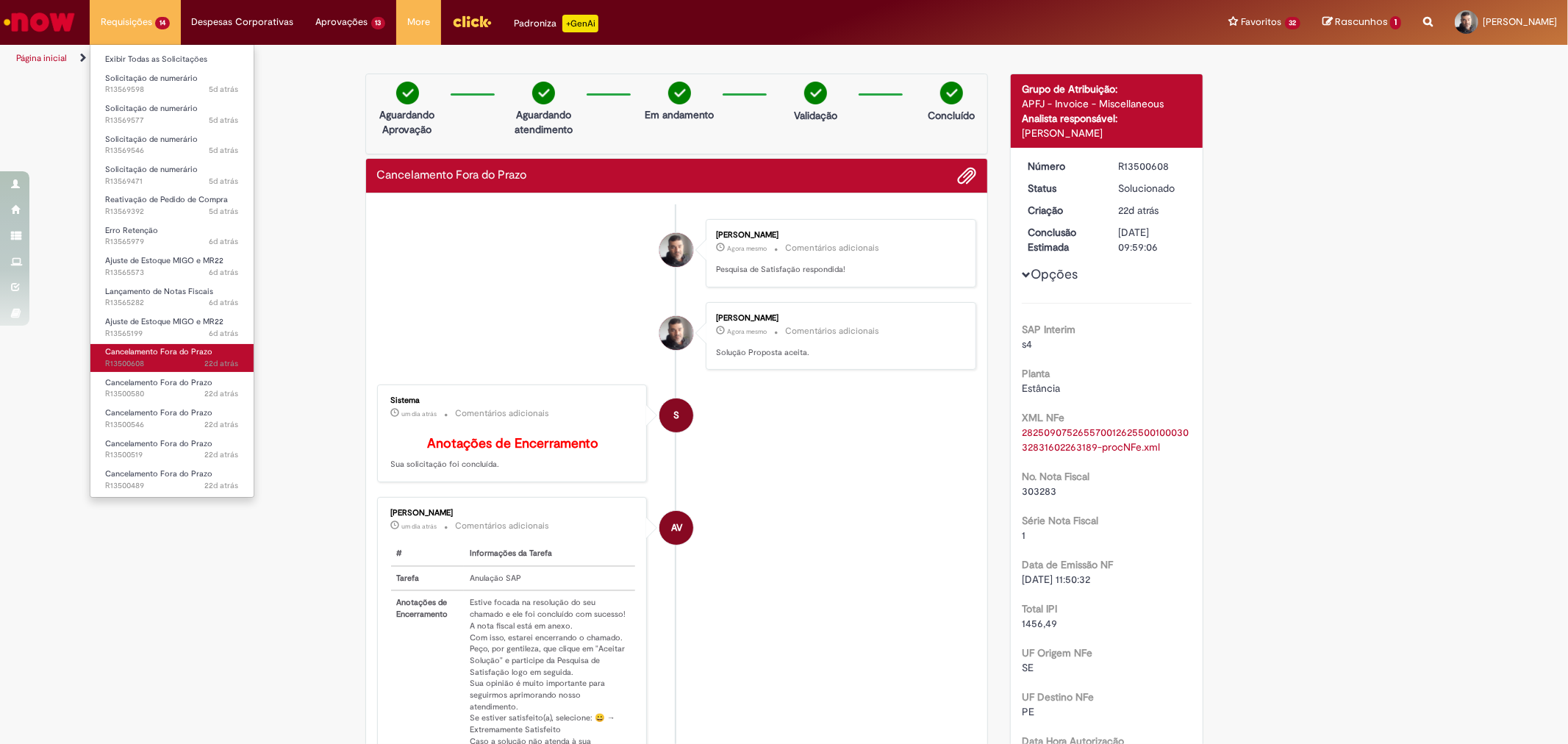
click at [180, 361] on span "22d atrás 22 dias atrás R13500608" at bounding box center [172, 364] width 134 height 12
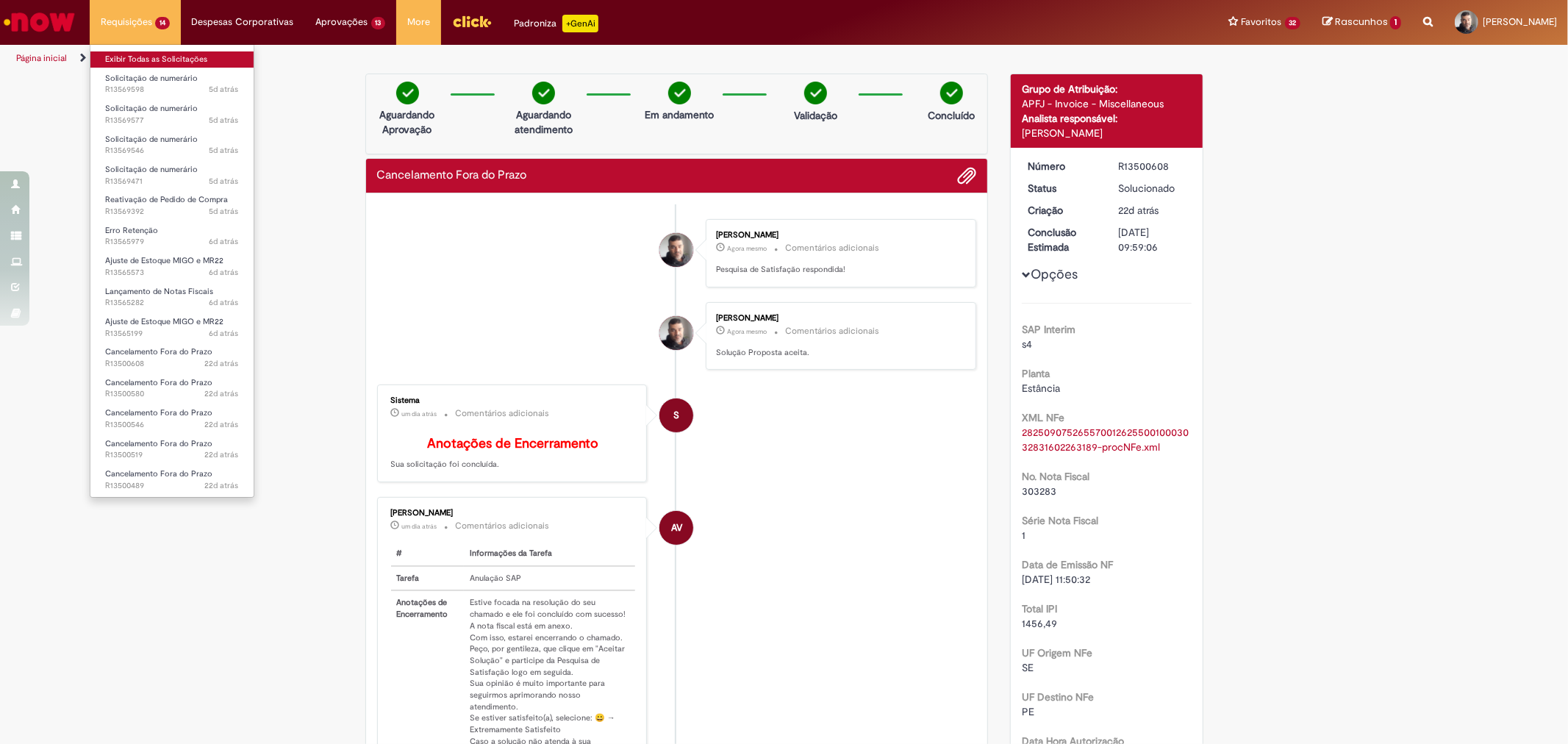
click at [131, 57] on link "Exibir Todas as Solicitações" at bounding box center [172, 60] width 163 height 16
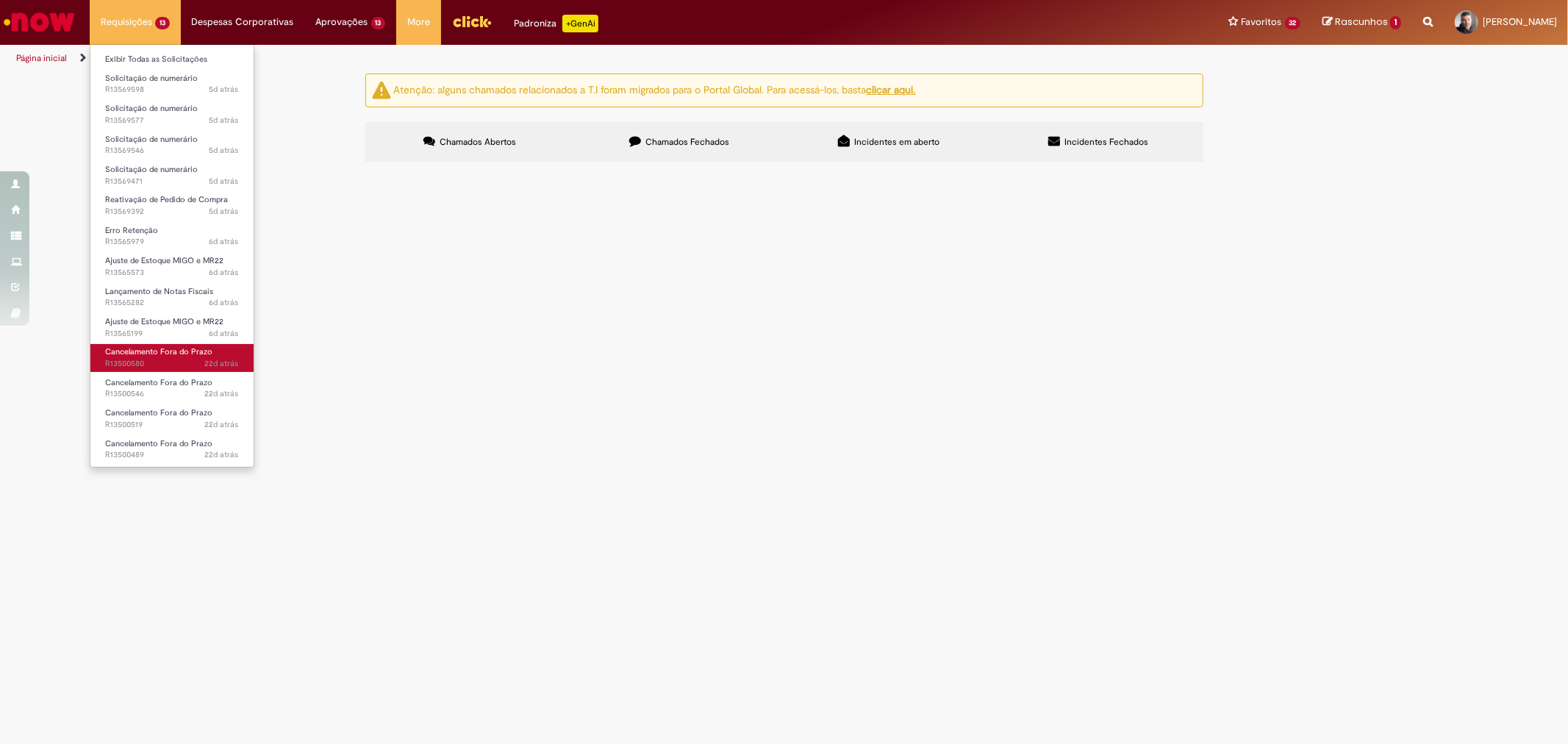
click at [148, 350] on span "Cancelamento Fora do Prazo" at bounding box center [159, 351] width 107 height 11
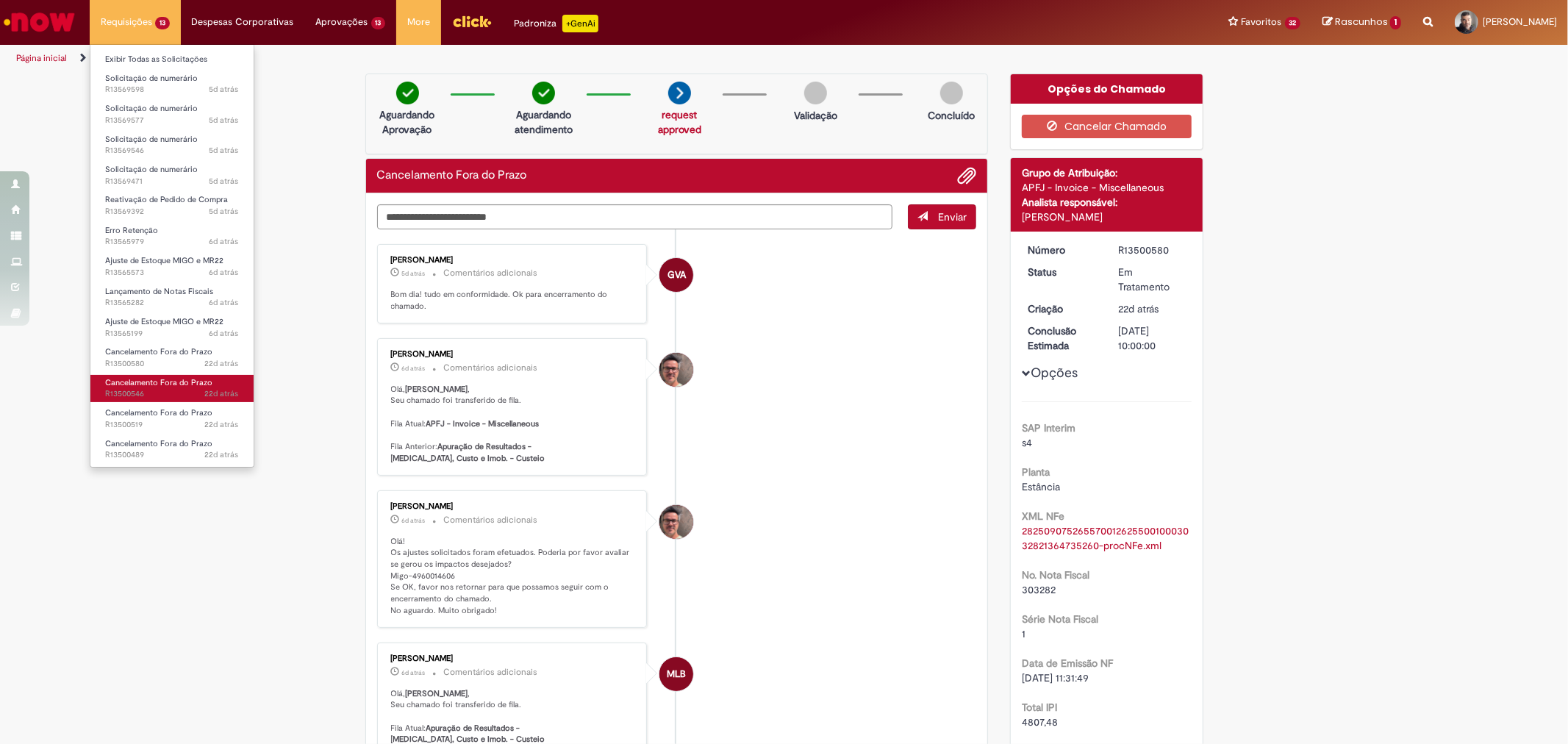
click at [190, 387] on link "Cancelamento Fora do Prazo 22d atrás 22 dias atrás R13500546" at bounding box center [172, 388] width 163 height 27
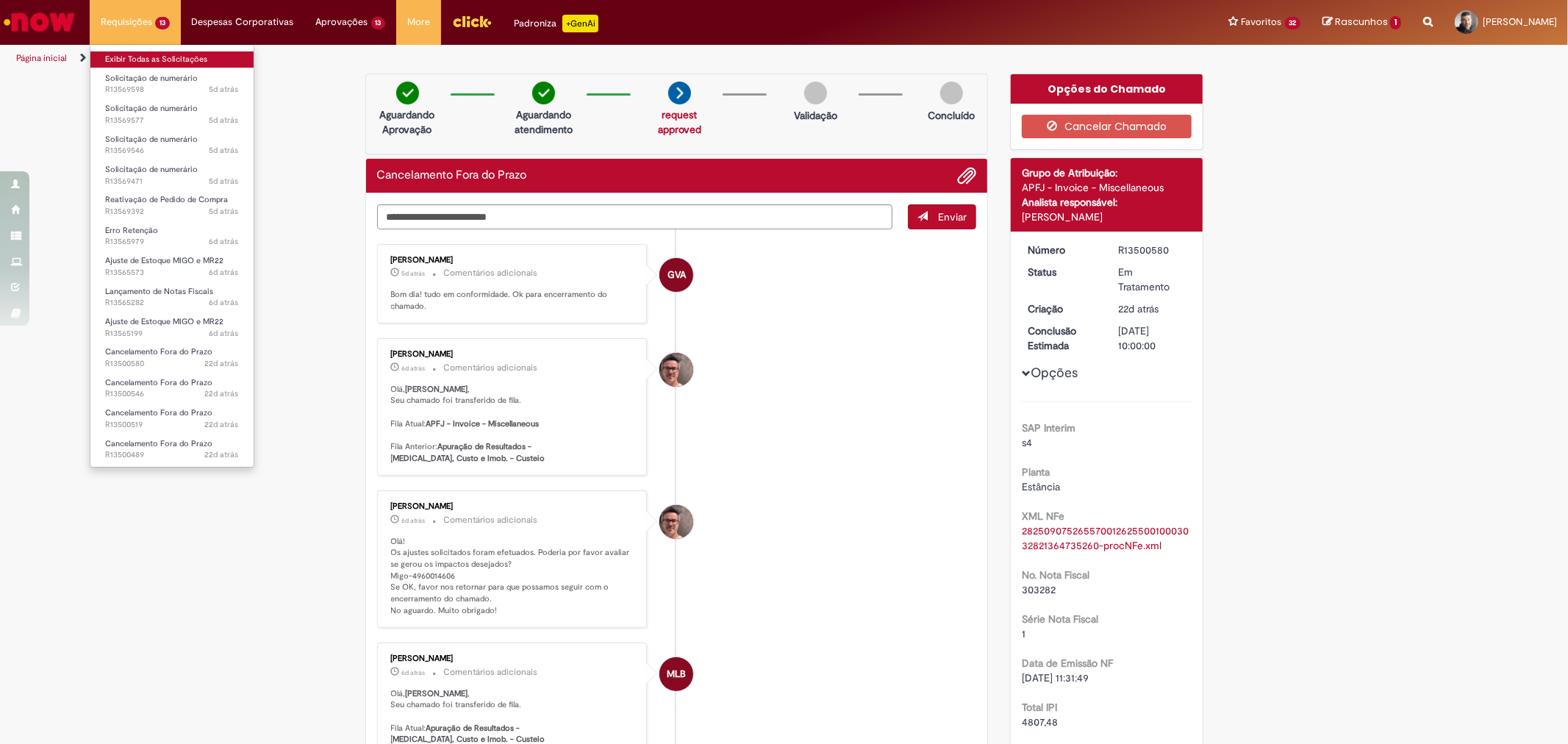
click at [137, 55] on link "Exibir Todas as Solicitações" at bounding box center [172, 60] width 163 height 16
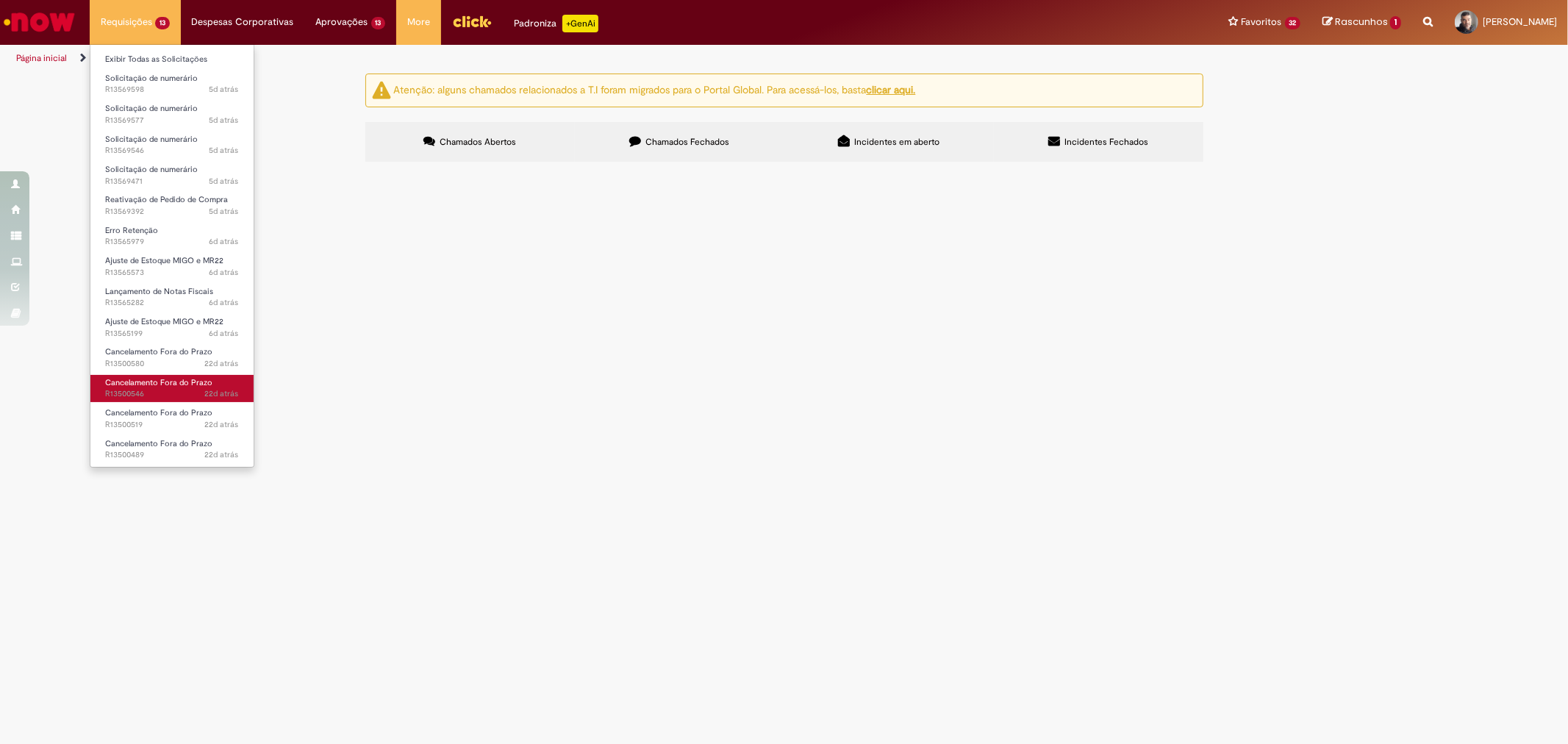
click at [193, 394] on span "22d atrás 22 dias atrás R13500546" at bounding box center [172, 394] width 134 height 12
click at [177, 386] on link "Cancelamento Fora do Prazo 22d atrás 22 dias atrás R13500546" at bounding box center [172, 388] width 163 height 27
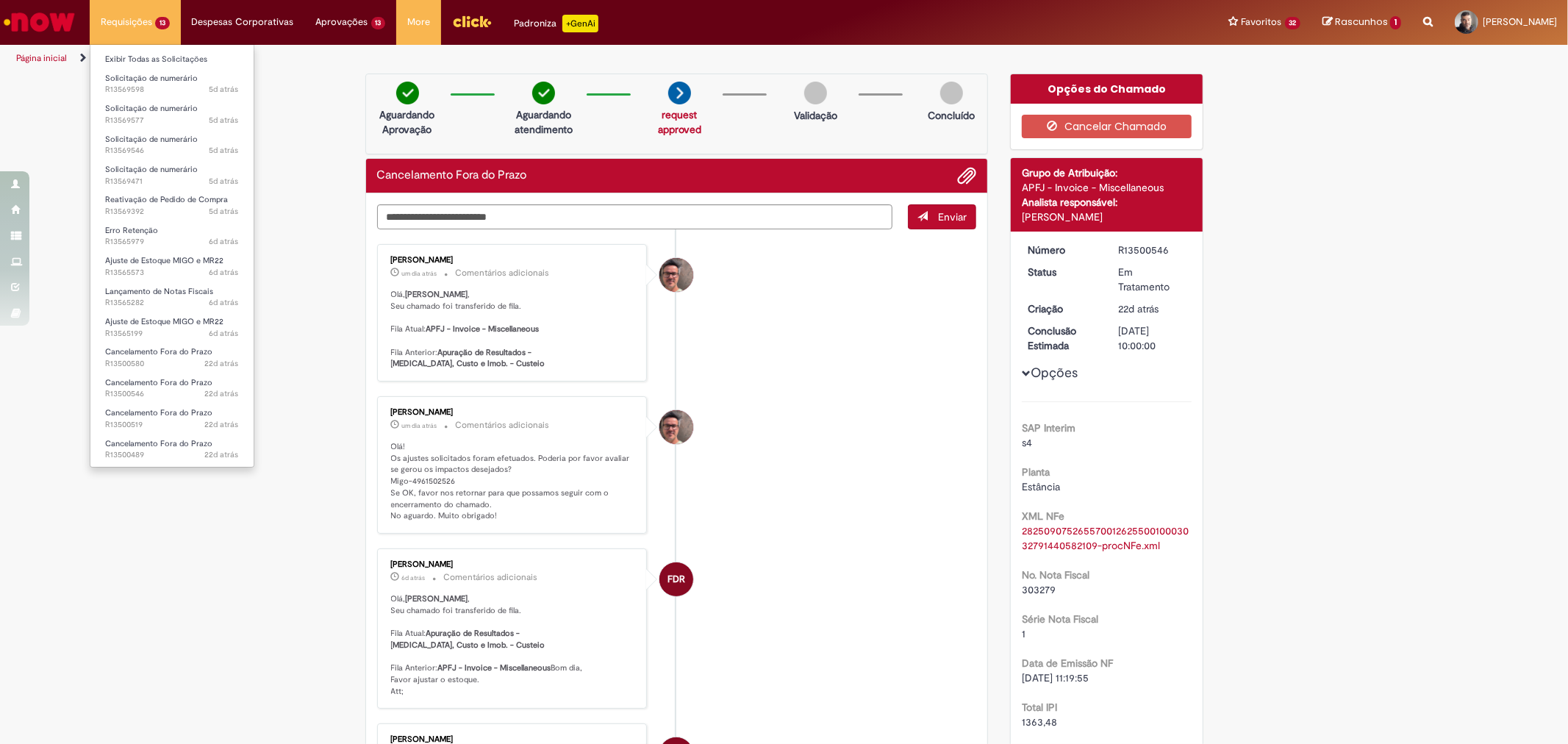
click at [120, 24] on li "Requisições 13 Exibir Todas as Solicitações Solicitação de numerário 5d atrás 5…" at bounding box center [135, 22] width 91 height 44
click at [134, 52] on li "Exibir Todas as Solicitações" at bounding box center [172, 58] width 163 height 19
click at [137, 57] on link "Exibir Todas as Solicitações" at bounding box center [172, 60] width 163 height 16
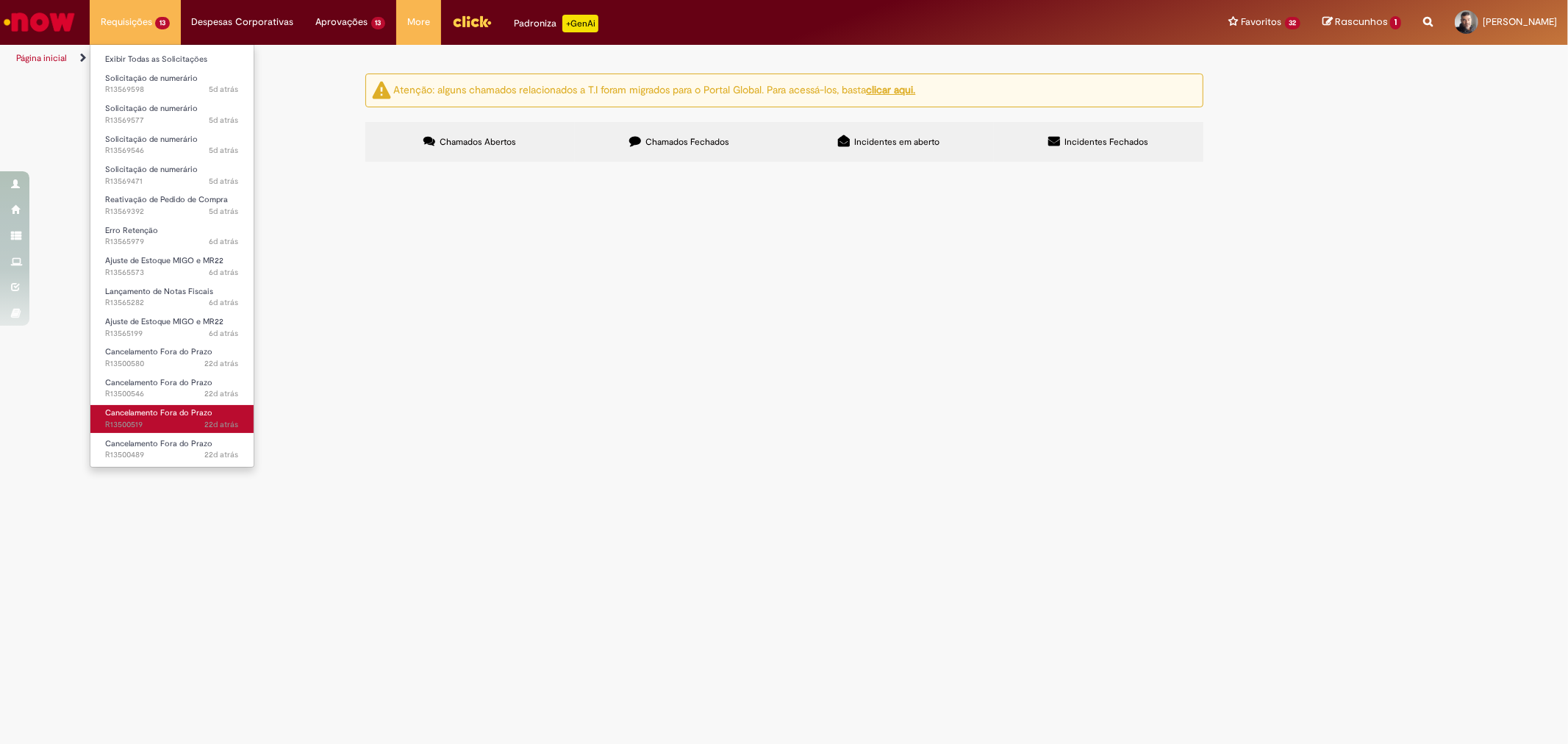
click at [186, 415] on span "Cancelamento Fora do Prazo" at bounding box center [159, 412] width 107 height 11
click at [185, 414] on span "Cancelamento Fora do Prazo" at bounding box center [159, 412] width 107 height 11
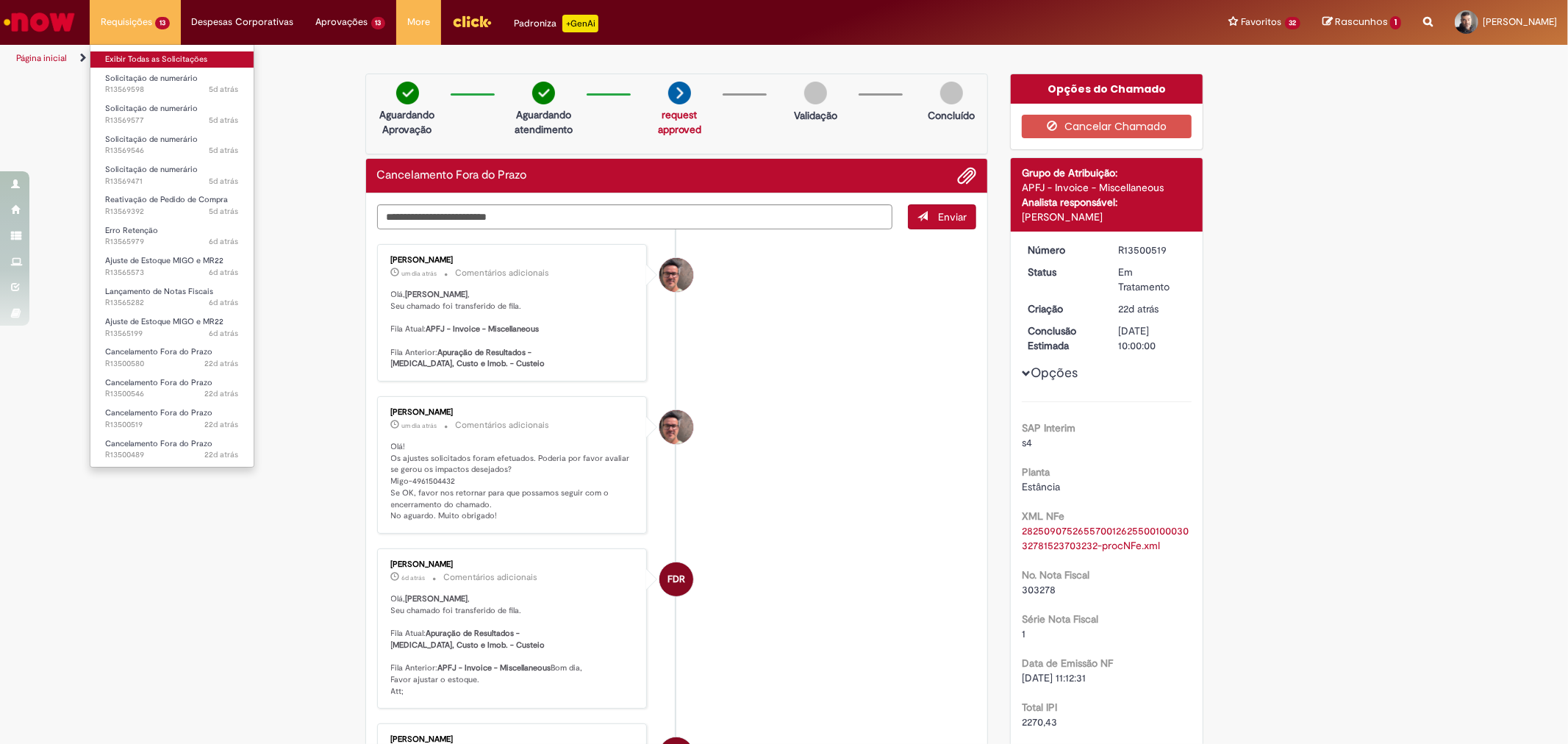
click at [146, 55] on link "Exibir Todas as Solicitações" at bounding box center [172, 60] width 163 height 16
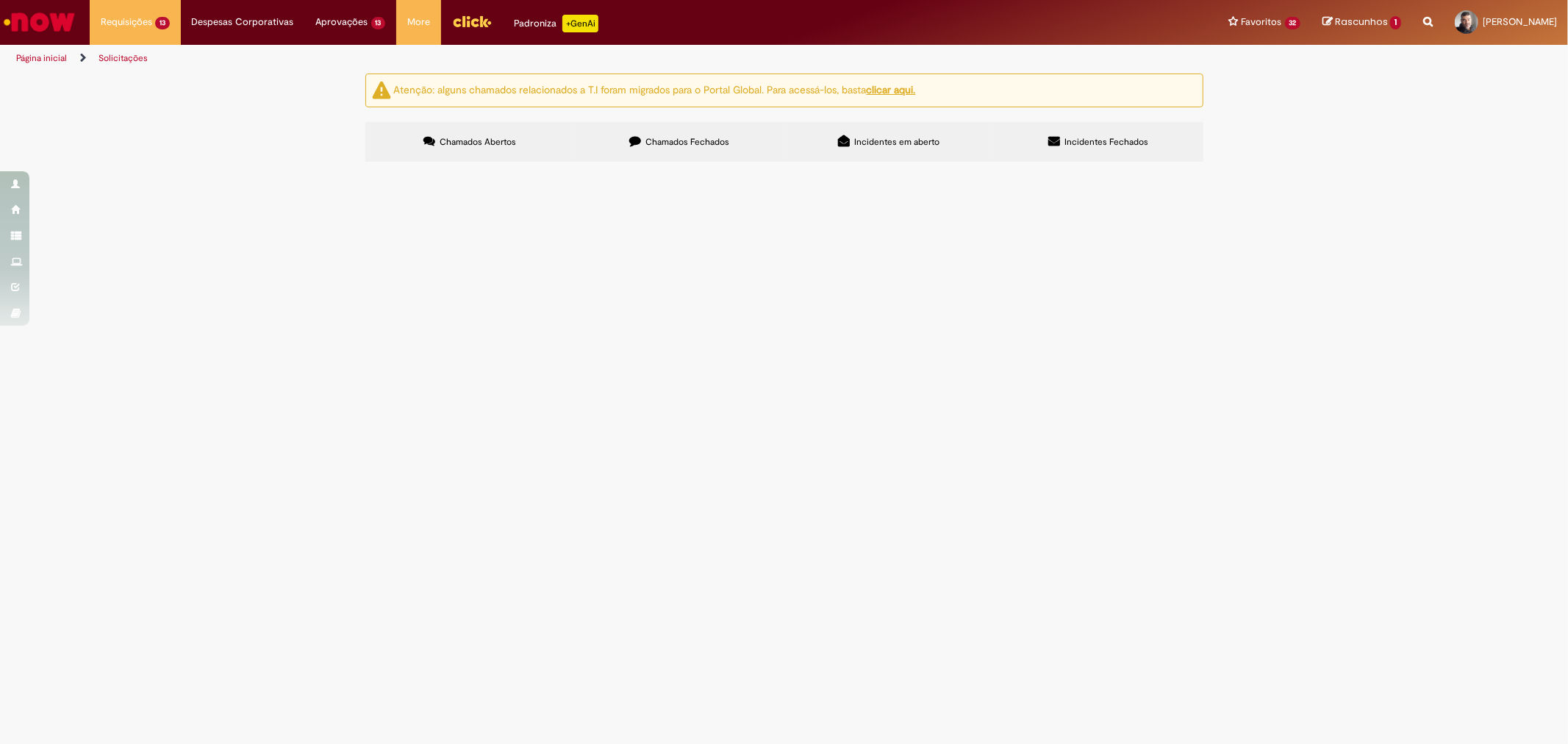
click at [659, 144] on span "Chamados Fechados" at bounding box center [688, 142] width 84 height 12
click at [0, 0] on input "Pesquisar" at bounding box center [0, 0] width 0 height 0
type input "**********"
click at [0, 0] on button "Pesquisar" at bounding box center [0, 0] width 0 height 0
click at [0, 0] on td "Regularização de Nota Fiscal - SAP S4/HANA" at bounding box center [0, 0] width 0 height 0
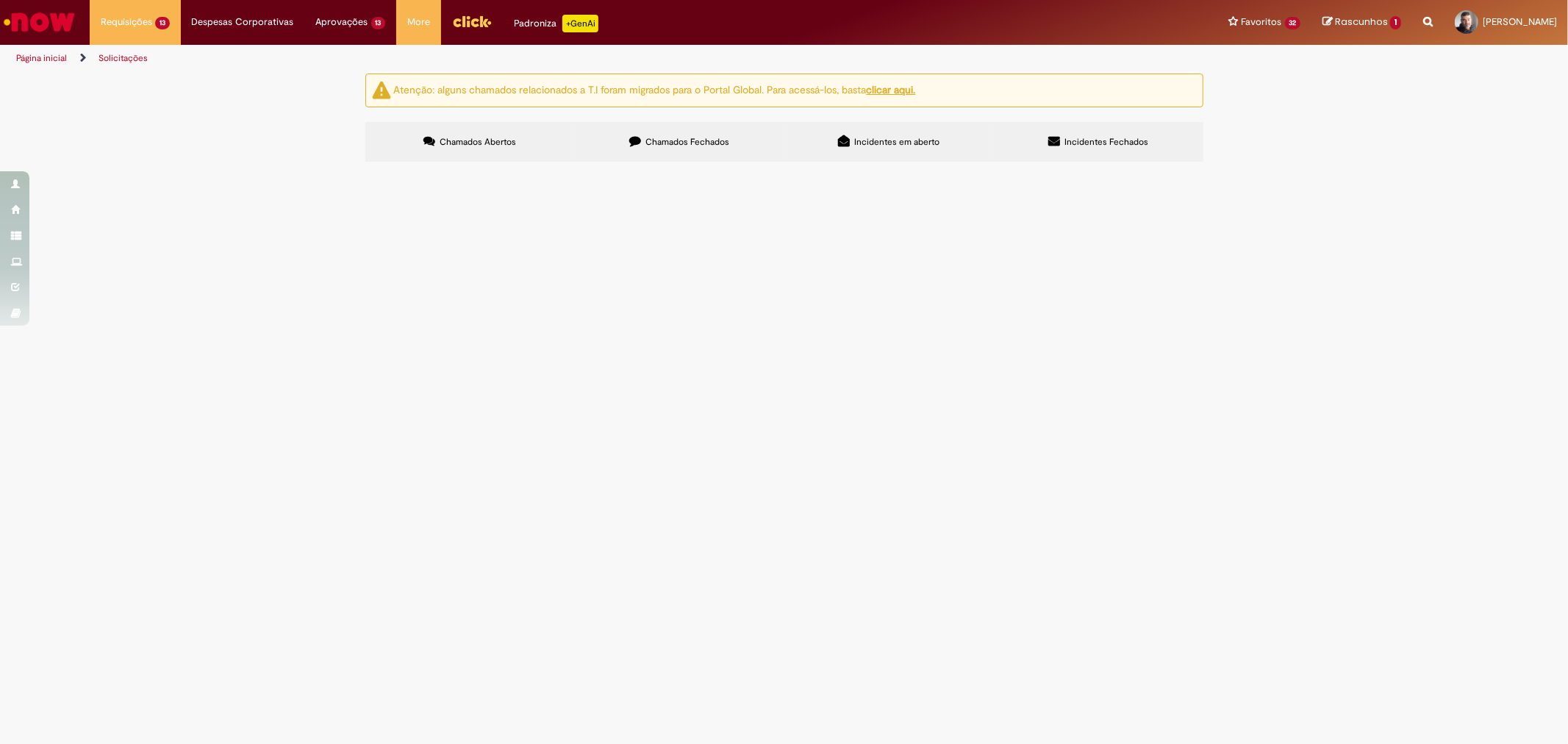
click at [0, 0] on span "NF 011944-1 AGILCLEAN por favor gerar pedido para que possamos lançar NF RC 100…" at bounding box center [0, 0] width 0 height 0
click at [0, 0] on span "Regularização de Nota Fiscal - SAP S4/HANA" at bounding box center [0, 0] width 0 height 0
click at [498, 274] on main "Solicitações Atenção: alguns chamados relacionados a T.I foram migrados para o …" at bounding box center [784, 408] width 1568 height 671
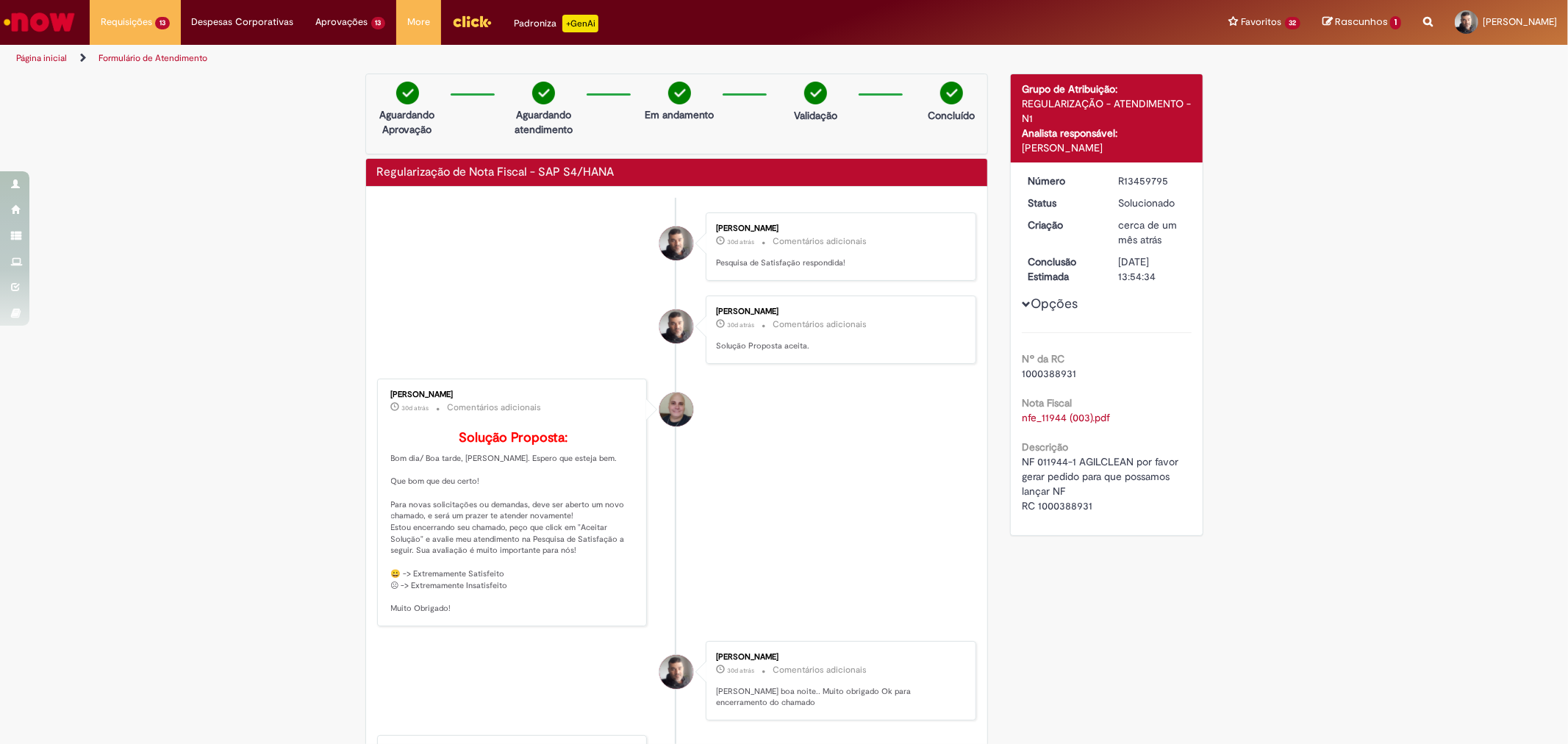
drag, startPoint x: 481, startPoint y: 307, endPoint x: 462, endPoint y: 294, distance: 23.0
click at [435, 305] on li "[PERSON_NAME] 30d atrás 30 dias atrás Comentários adicionais Solução Proposta a…" at bounding box center [677, 329] width 600 height 68
drag, startPoint x: 487, startPoint y: 384, endPoint x: 369, endPoint y: 386, distance: 118.0
click at [563, 391] on div "[PERSON_NAME]" at bounding box center [513, 394] width 245 height 9
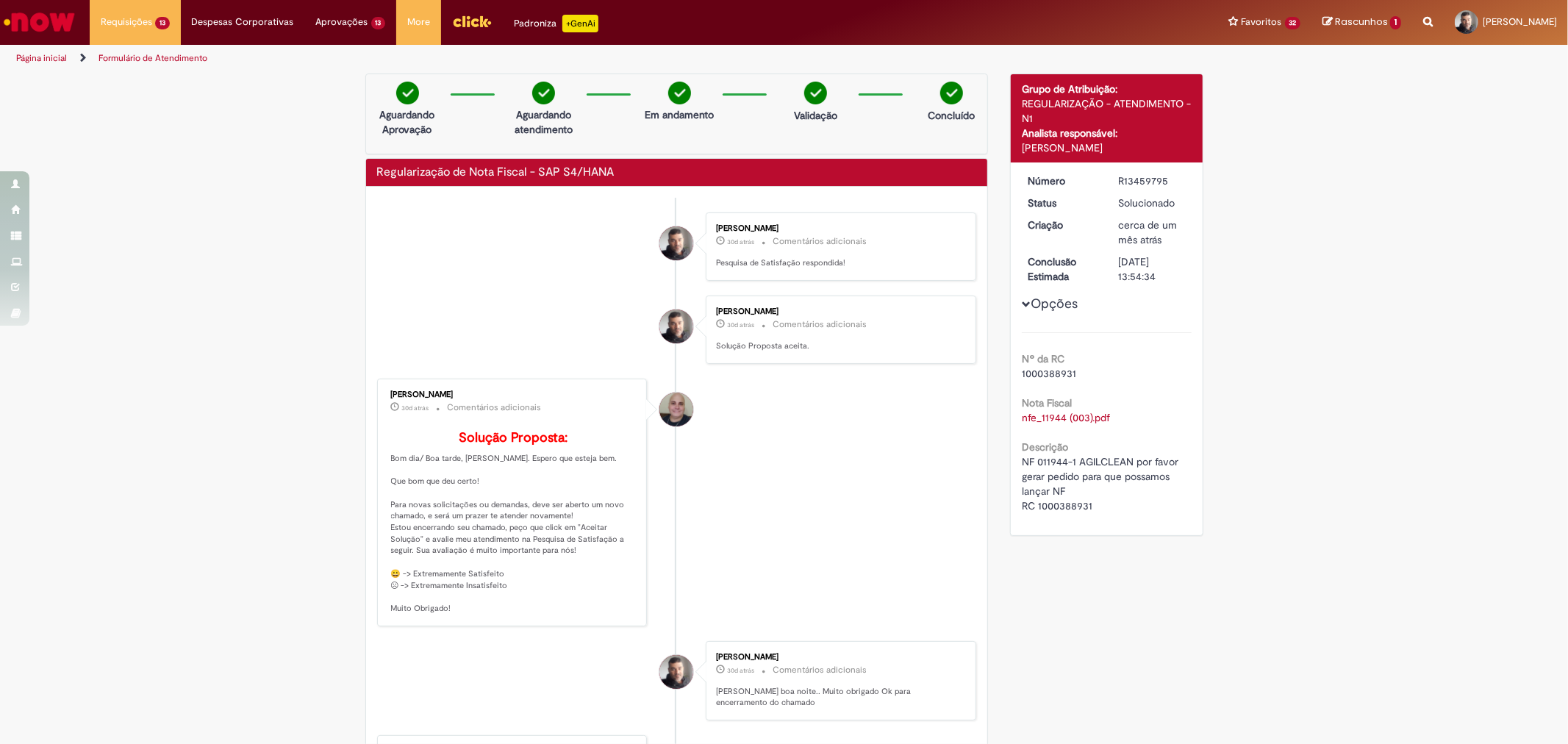
click at [524, 386] on div "[PERSON_NAME] 30d atrás 30 dias atrás Comentários adicionais Solução Proposta: …" at bounding box center [512, 502] width 262 height 239
drag, startPoint x: 482, startPoint y: 392, endPoint x: 379, endPoint y: 392, distance: 103.0
click at [382, 392] on div "[PERSON_NAME] 30d atrás 30 dias atrás Comentários adicionais Solução Proposta: …" at bounding box center [512, 502] width 262 height 239
copy div "[PERSON_NAME]"
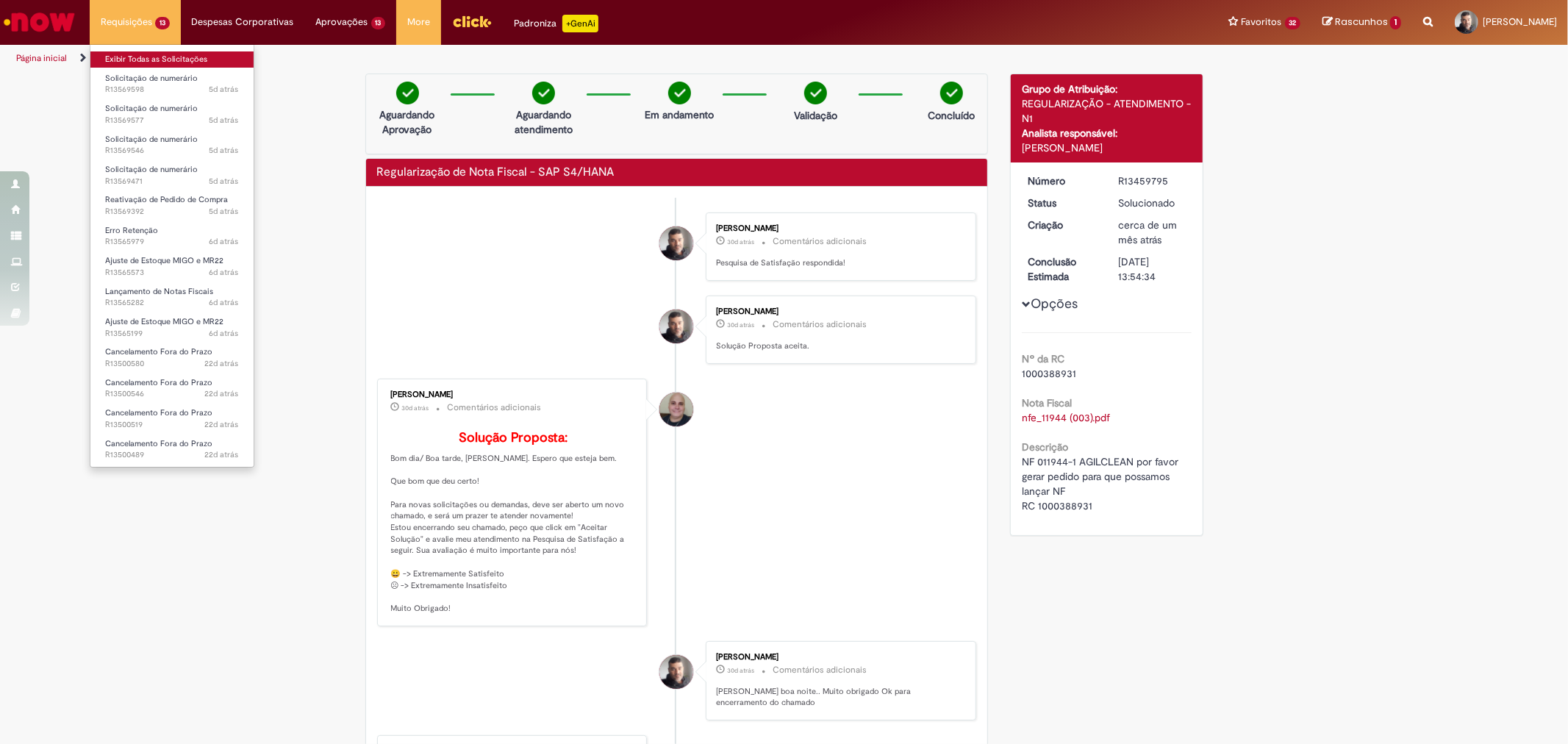
click at [170, 59] on link "Exibir Todas as Solicitações" at bounding box center [172, 60] width 163 height 16
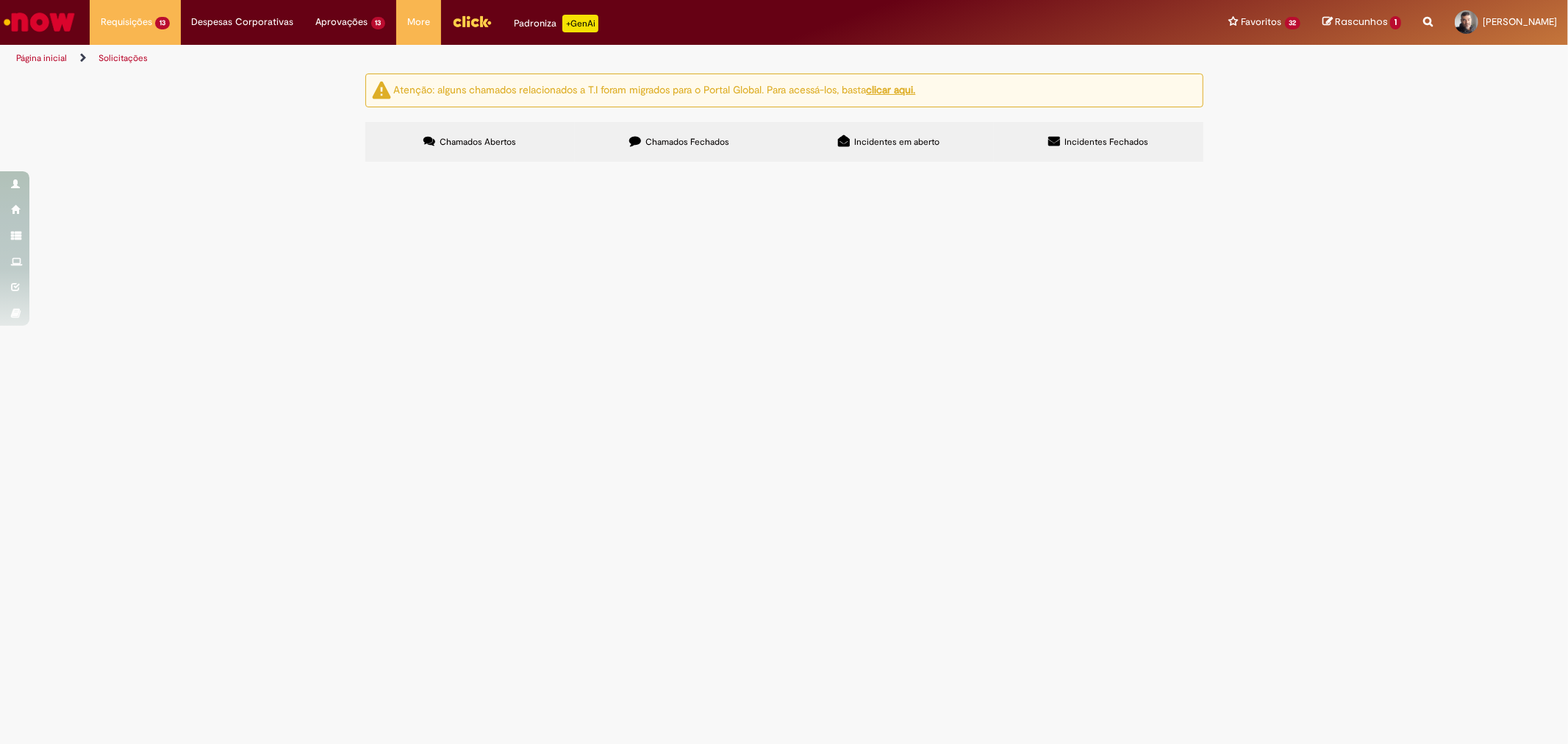
click at [0, 0] on span "Solicito ajuste de saldo referente ao item 10 do pedido 5800325895 da NF 23674-…" at bounding box center [0, 0] width 0 height 0
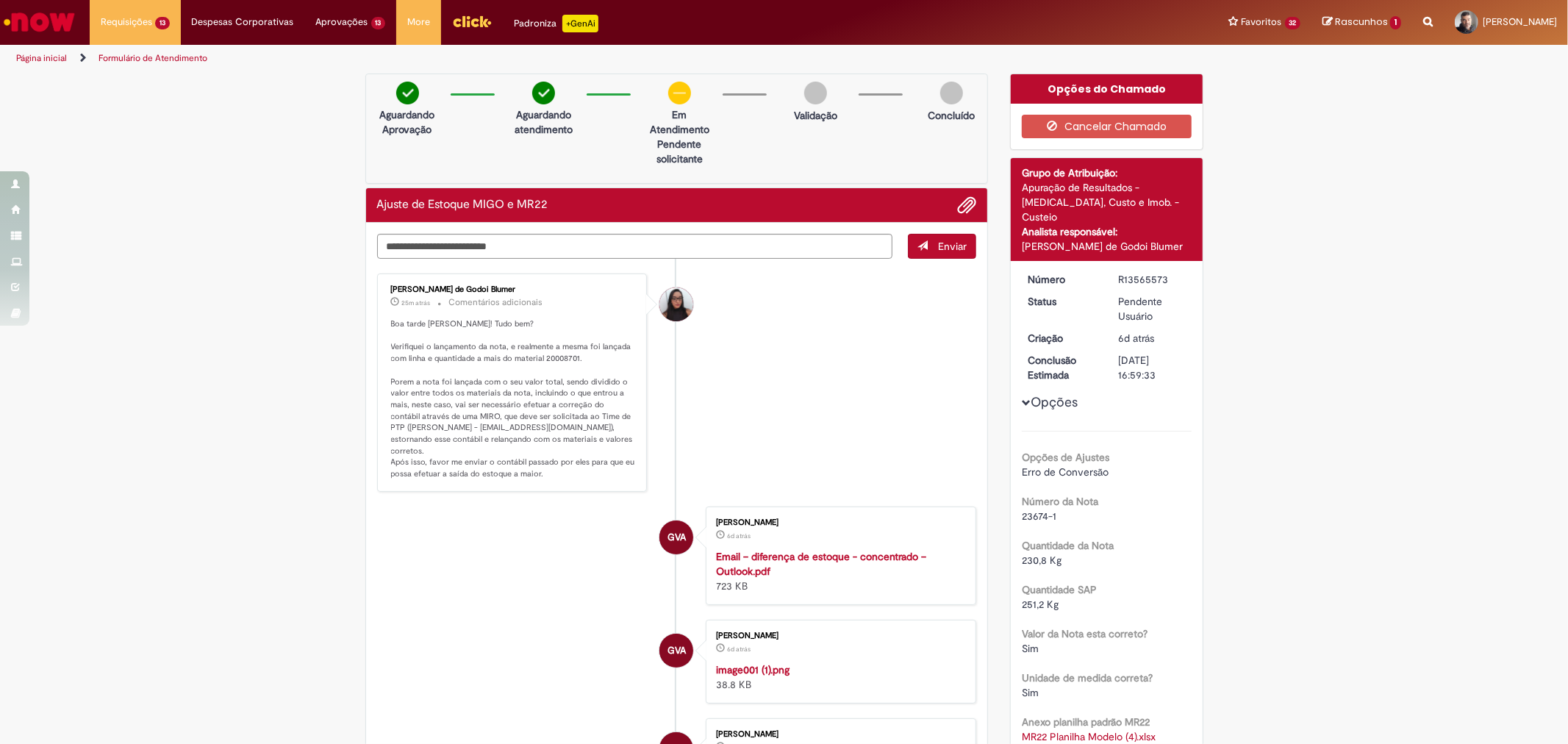
click at [462, 24] on img "Menu Cabeçalho" at bounding box center [472, 21] width 40 height 22
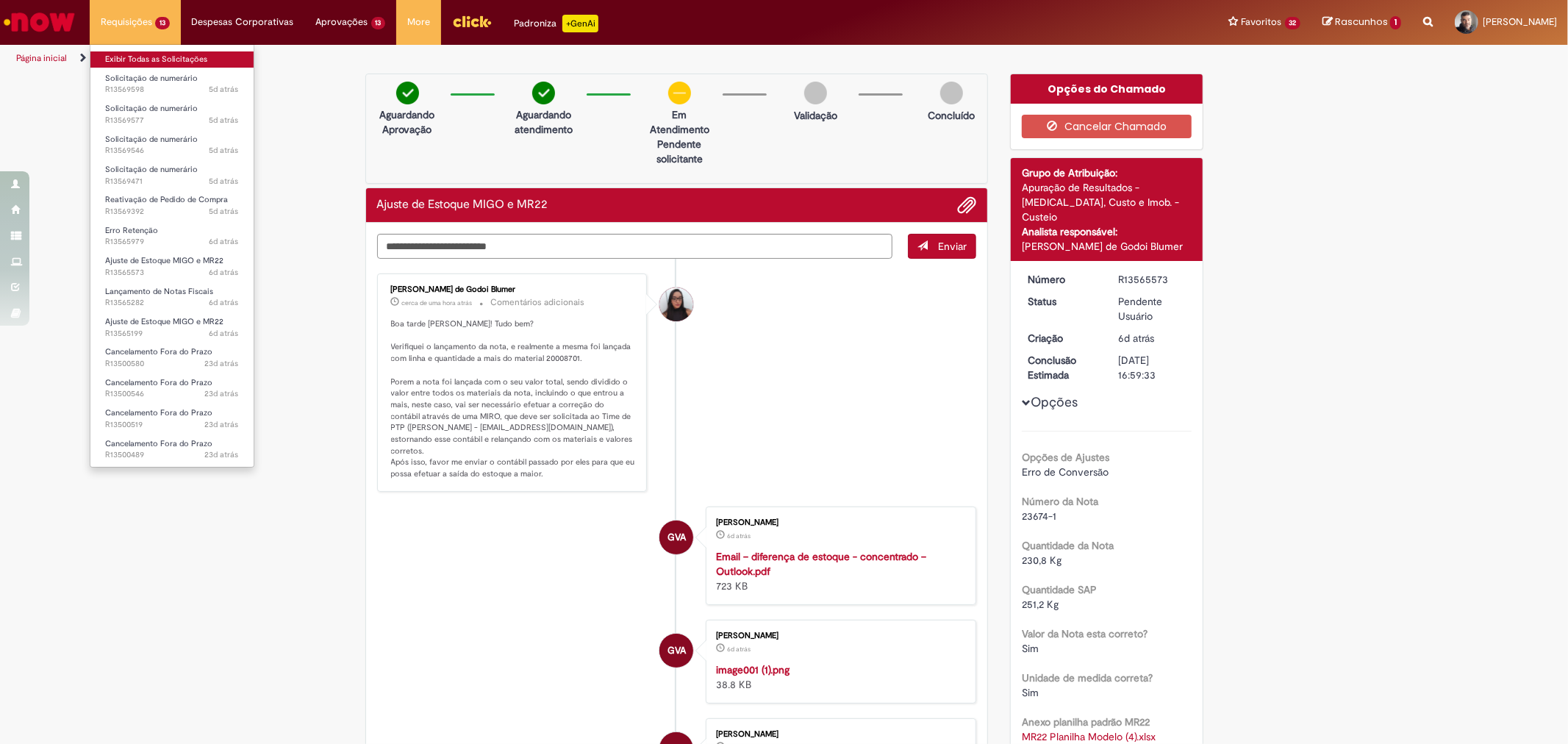
click at [142, 62] on link "Exibir Todas as Solicitações" at bounding box center [172, 60] width 163 height 16
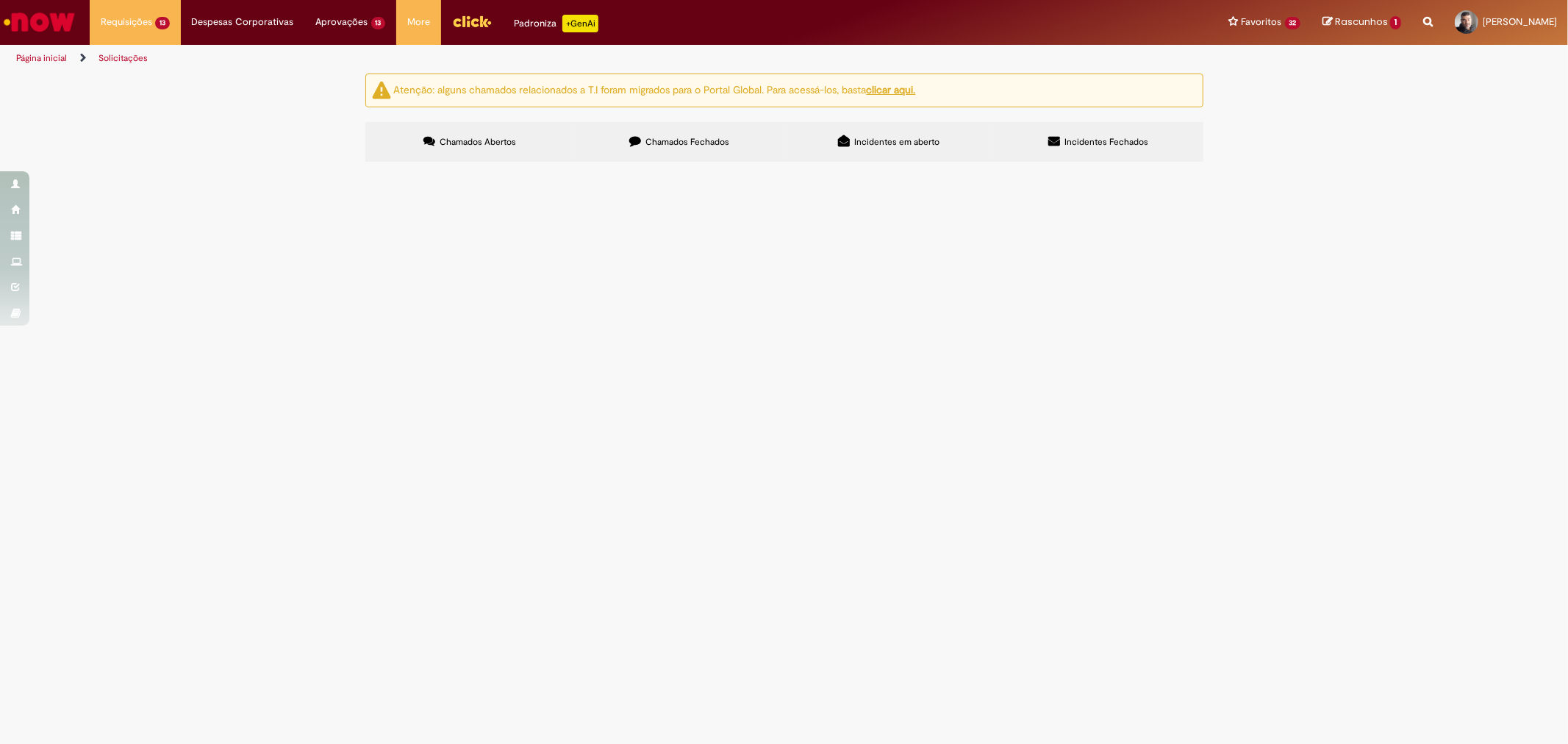
click at [0, 0] on span "Solicito ajuste de saldo da NF 227-612, a mesma foi lançada com a quantidade in…" at bounding box center [0, 0] width 0 height 0
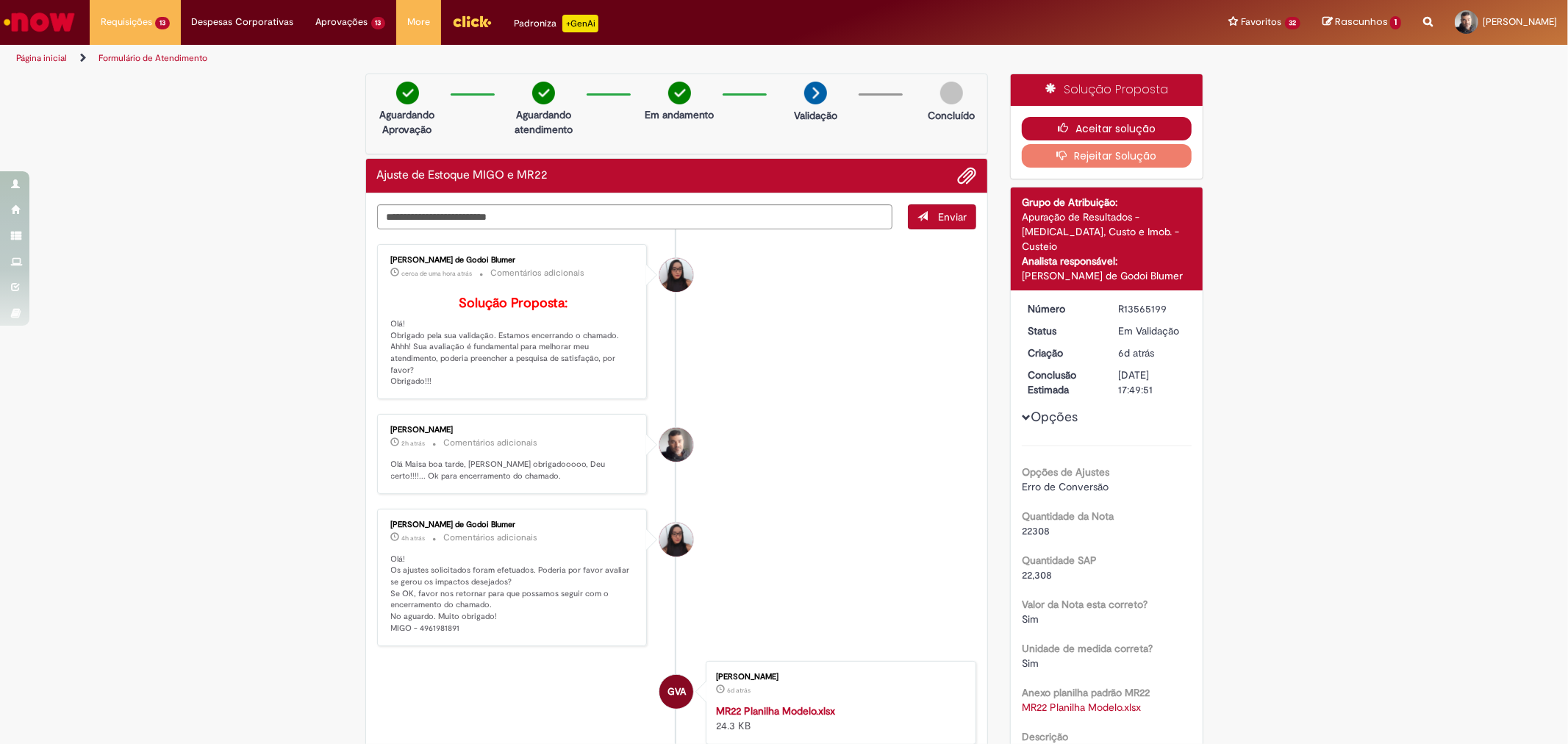
click at [1058, 130] on icon "button" at bounding box center [1067, 128] width 18 height 10
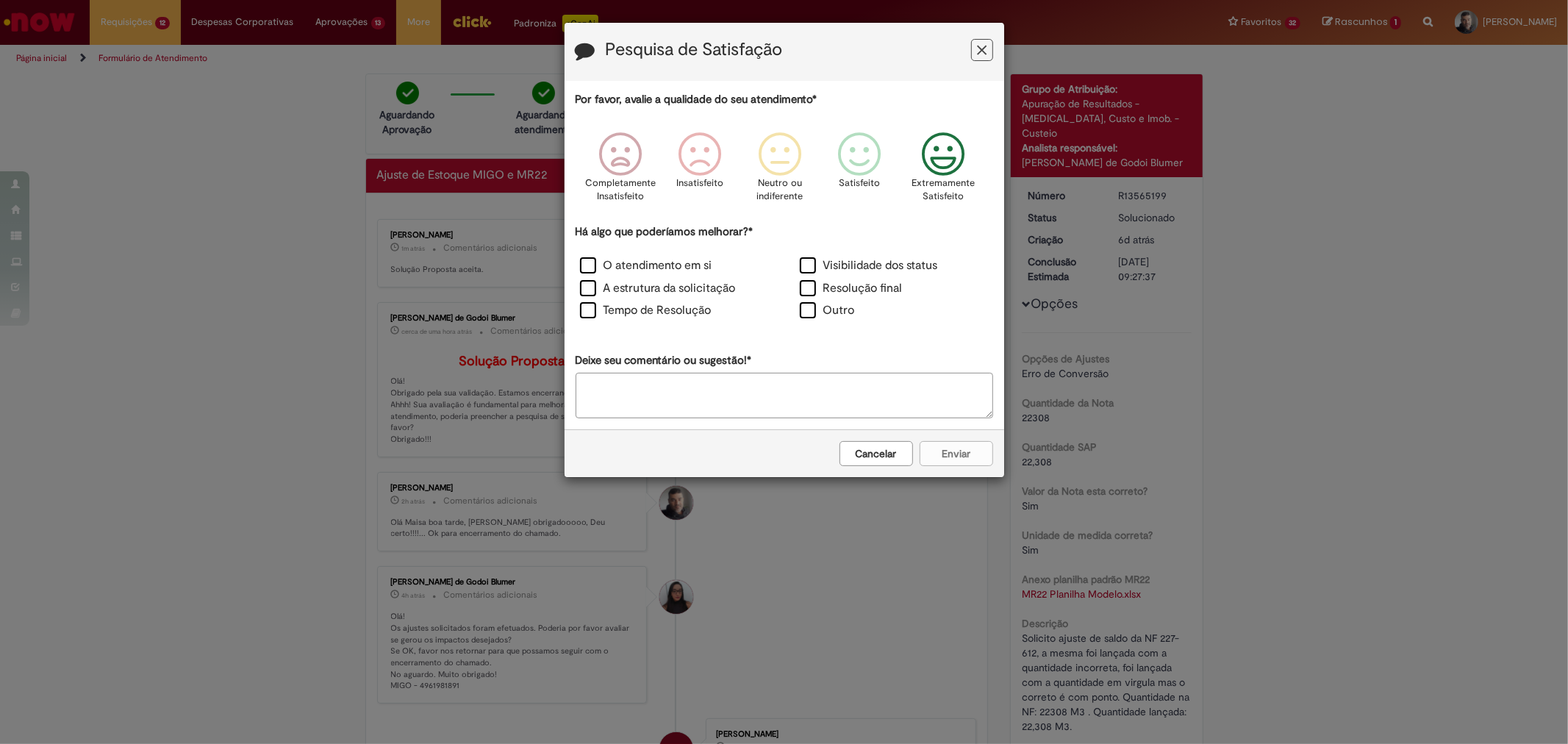
click at [953, 175] on icon "Feedback" at bounding box center [942, 155] width 55 height 44
click at [819, 311] on label "Outro" at bounding box center [827, 310] width 55 height 17
click at [772, 378] on textarea "Deixe seu comentário ou sugestão!*" at bounding box center [784, 395] width 417 height 46
type textarea "*"
click at [966, 457] on button "Enviar" at bounding box center [956, 453] width 74 height 25
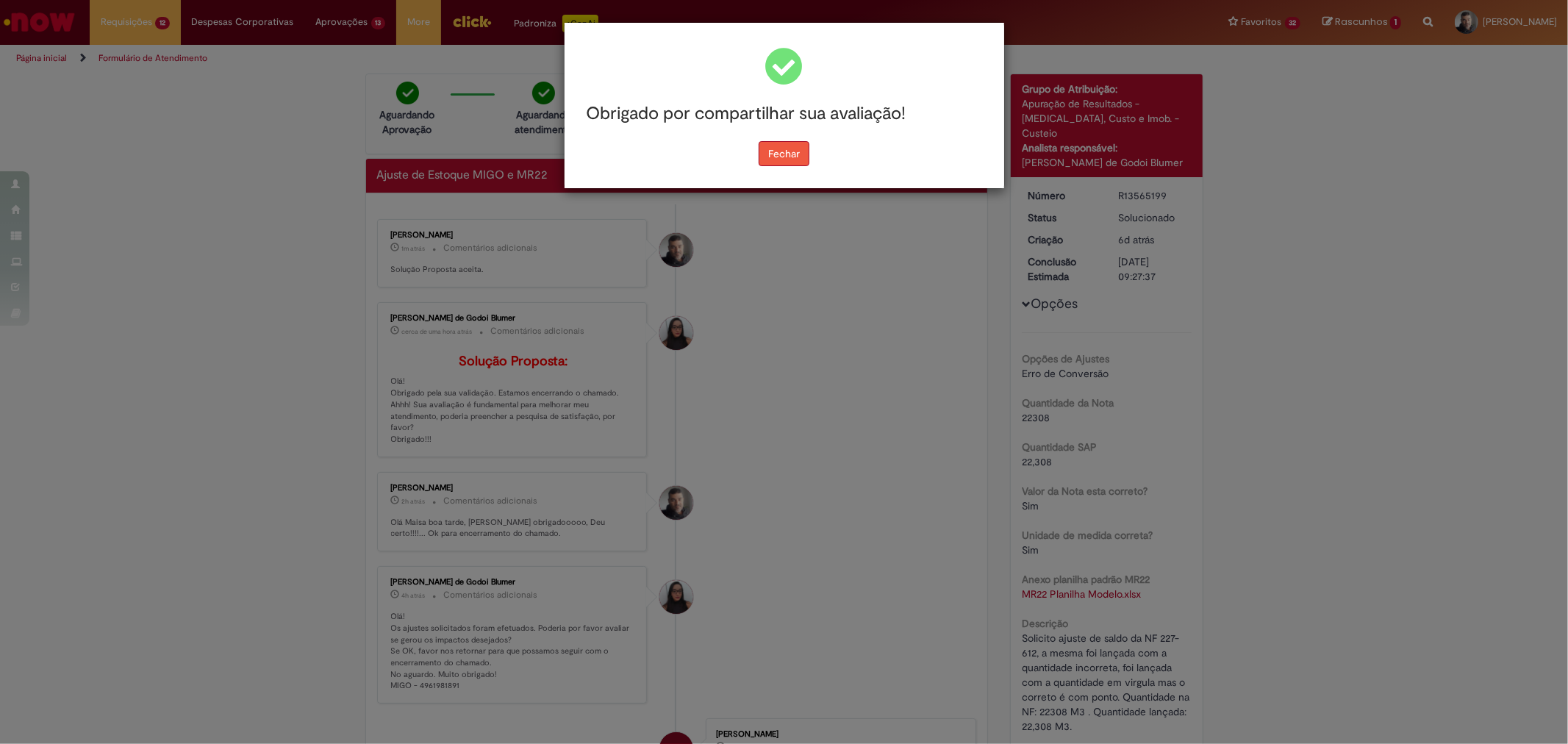
click at [797, 157] on button "Fechar" at bounding box center [784, 154] width 51 height 25
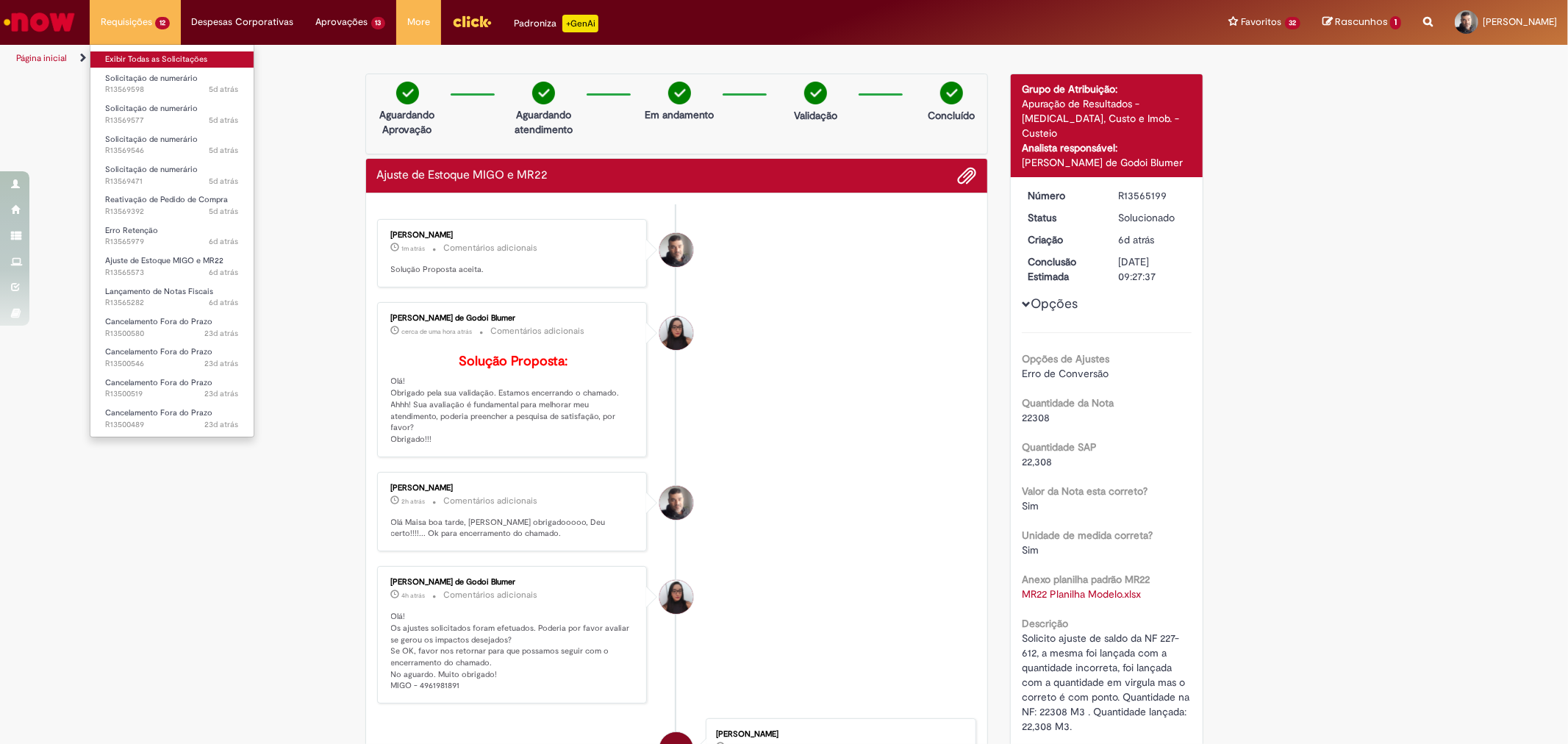
click at [129, 65] on link "Exibir Todas as Solicitações" at bounding box center [172, 60] width 163 height 16
